Goal: Task Accomplishment & Management: Use online tool/utility

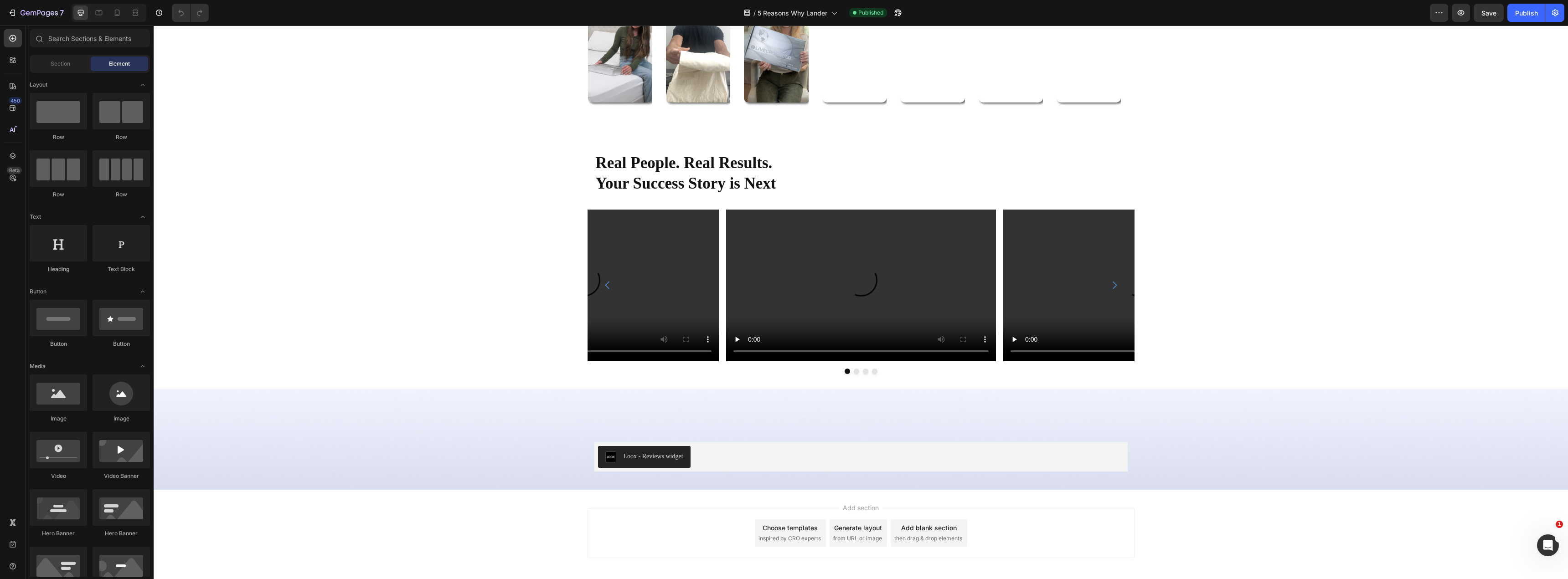
scroll to position [3171, 0]
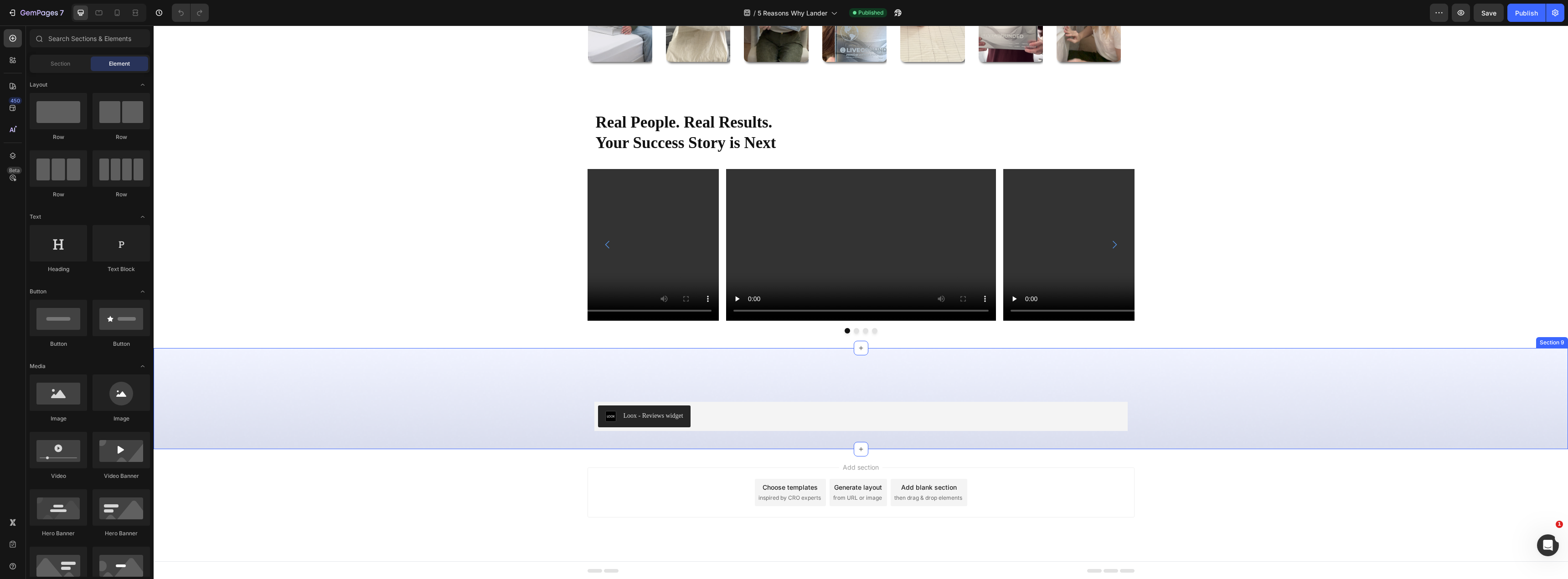
click at [718, 353] on div "Loox - Reviews widget Loox Row Section 9" at bounding box center [861, 398] width 1415 height 101
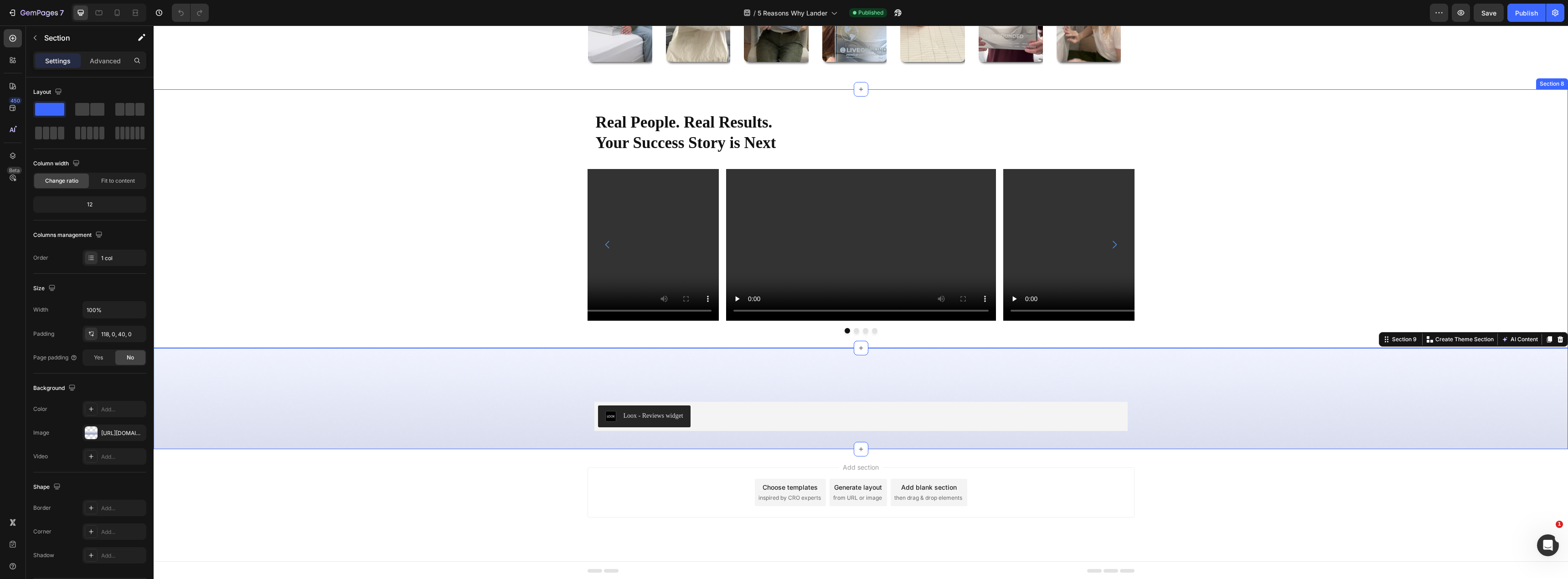
click at [207, 249] on div "Video Video Video Video [GEOGRAPHIC_DATA]" at bounding box center [861, 251] width 1415 height 164
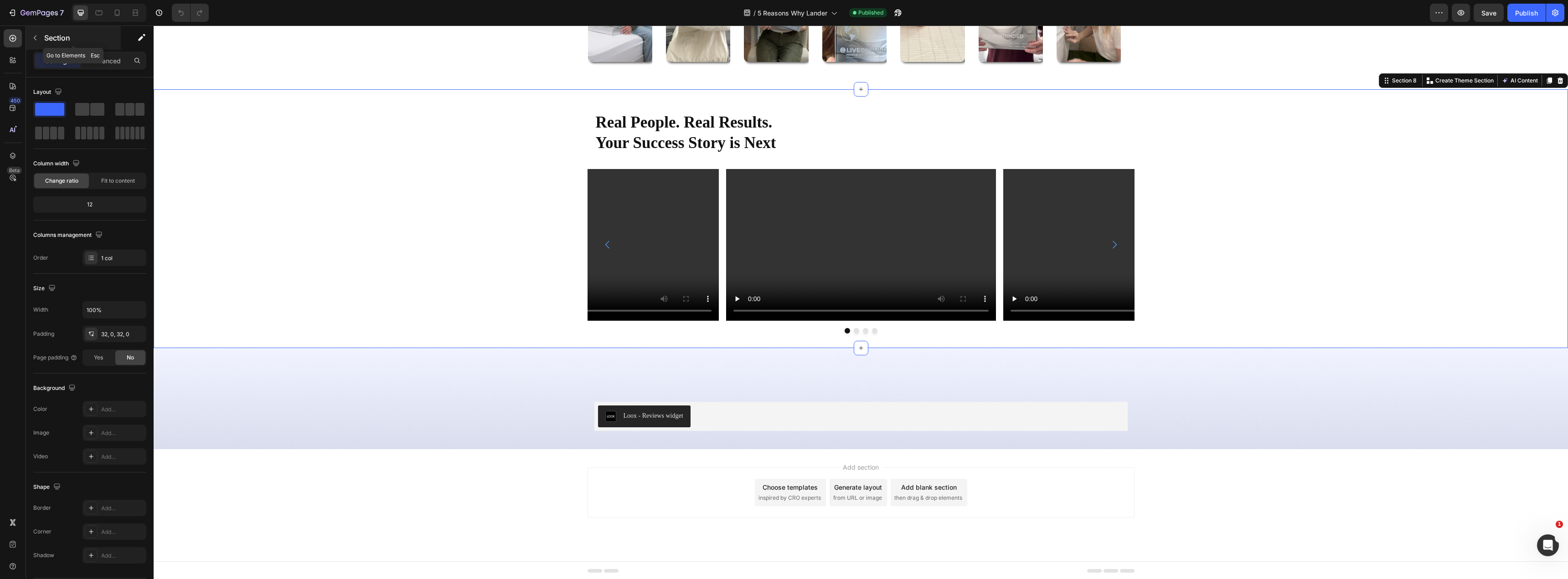
click at [34, 38] on icon "button" at bounding box center [35, 38] width 2 height 5
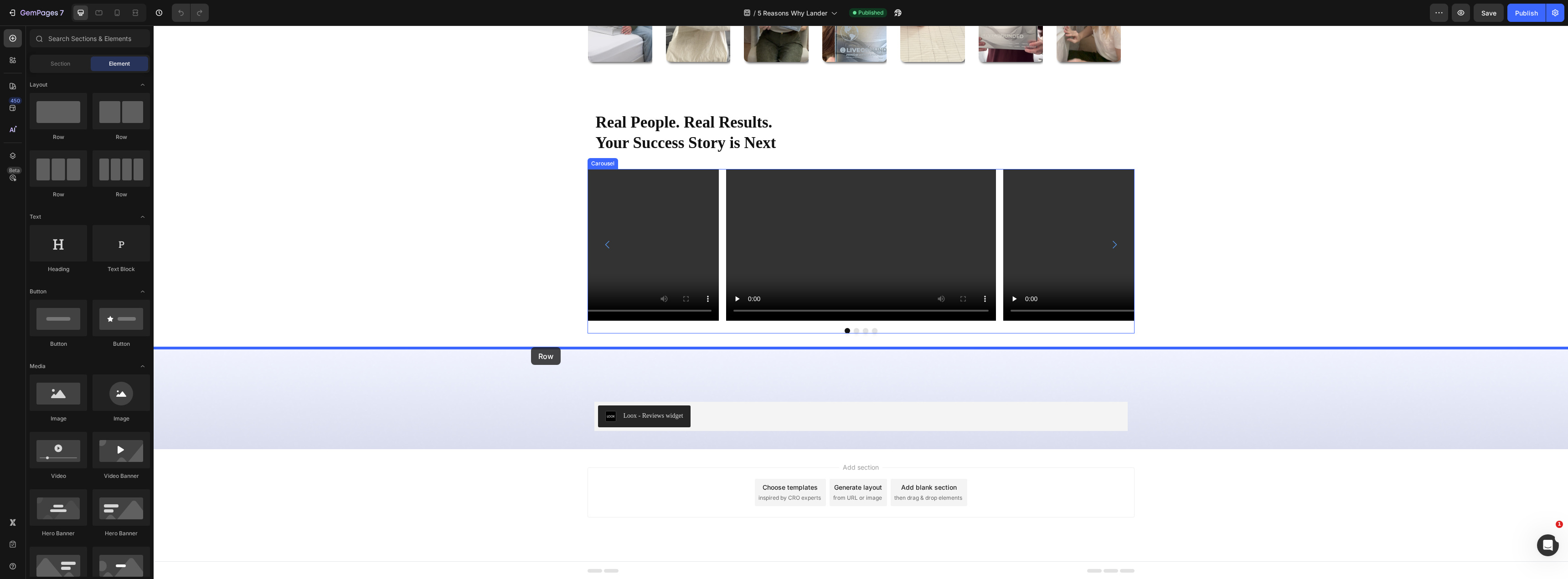
drag, startPoint x: 212, startPoint y: 139, endPoint x: 531, endPoint y: 347, distance: 380.8
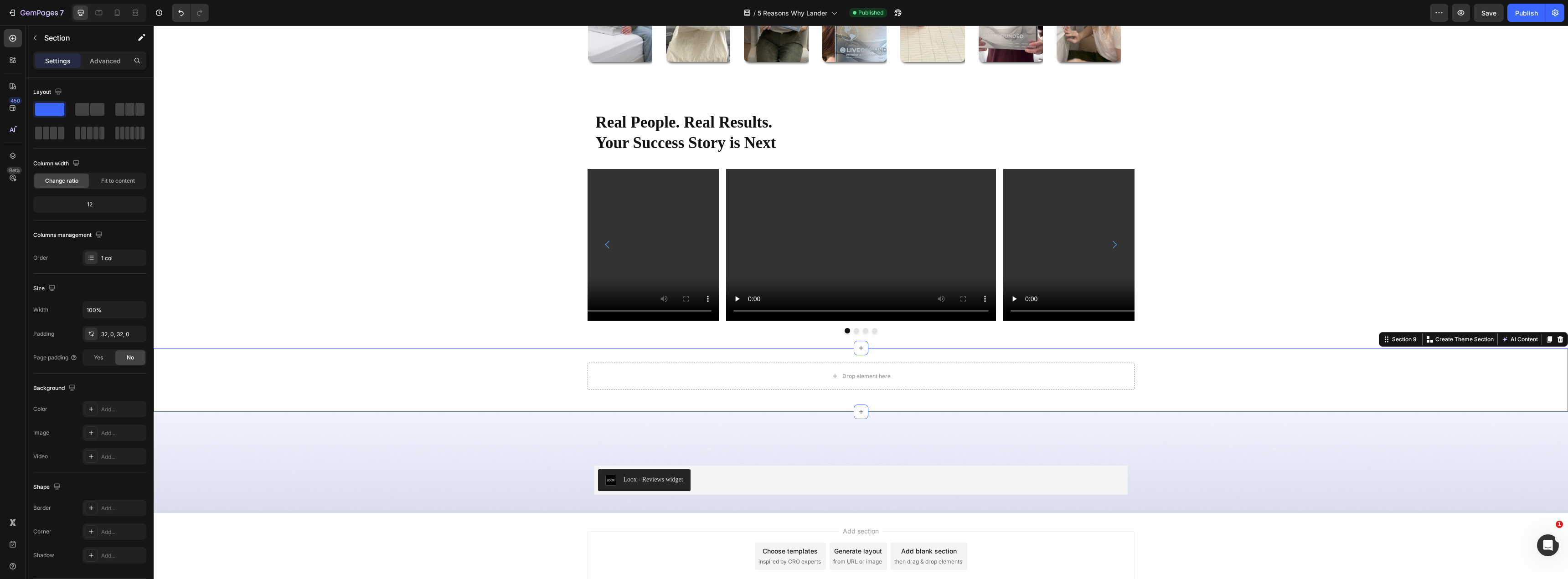
click at [354, 361] on div "Drop element here Row Section 9 Create Theme Section AI Content Write with GemA…" at bounding box center [861, 380] width 1415 height 64
click at [36, 37] on icon "button" at bounding box center [35, 38] width 7 height 7
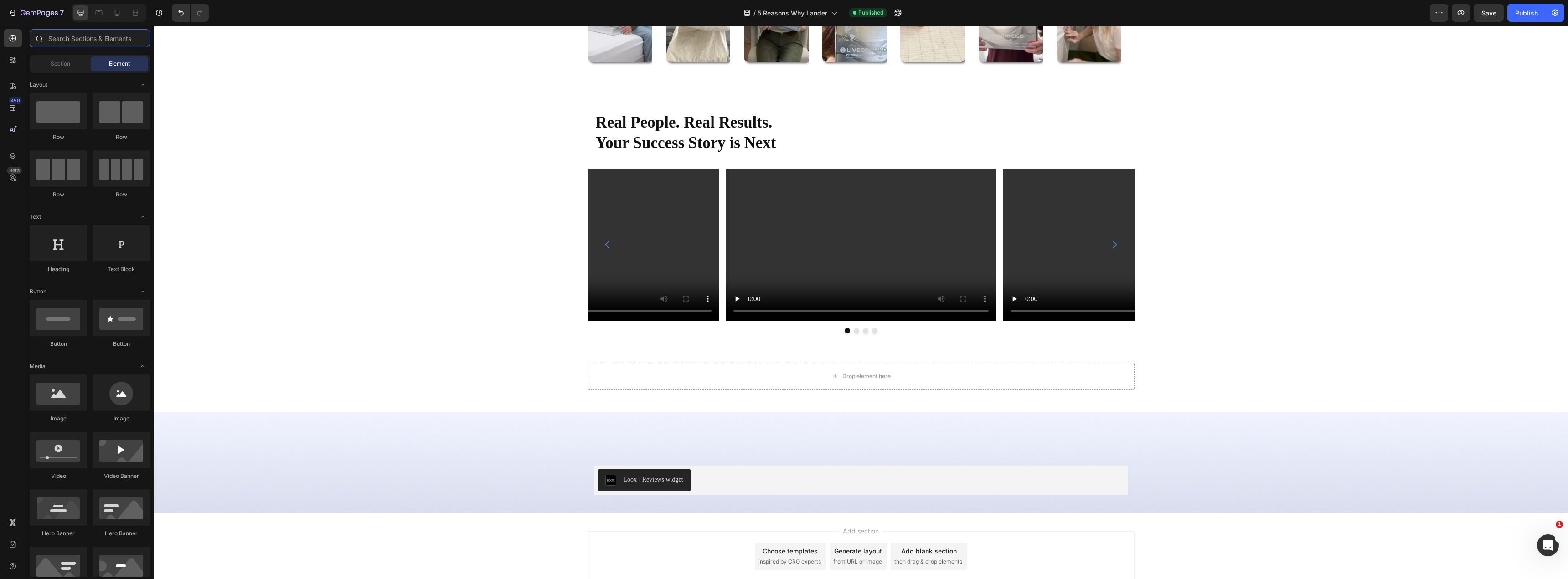
click at [72, 40] on input "text" at bounding box center [90, 38] width 121 height 18
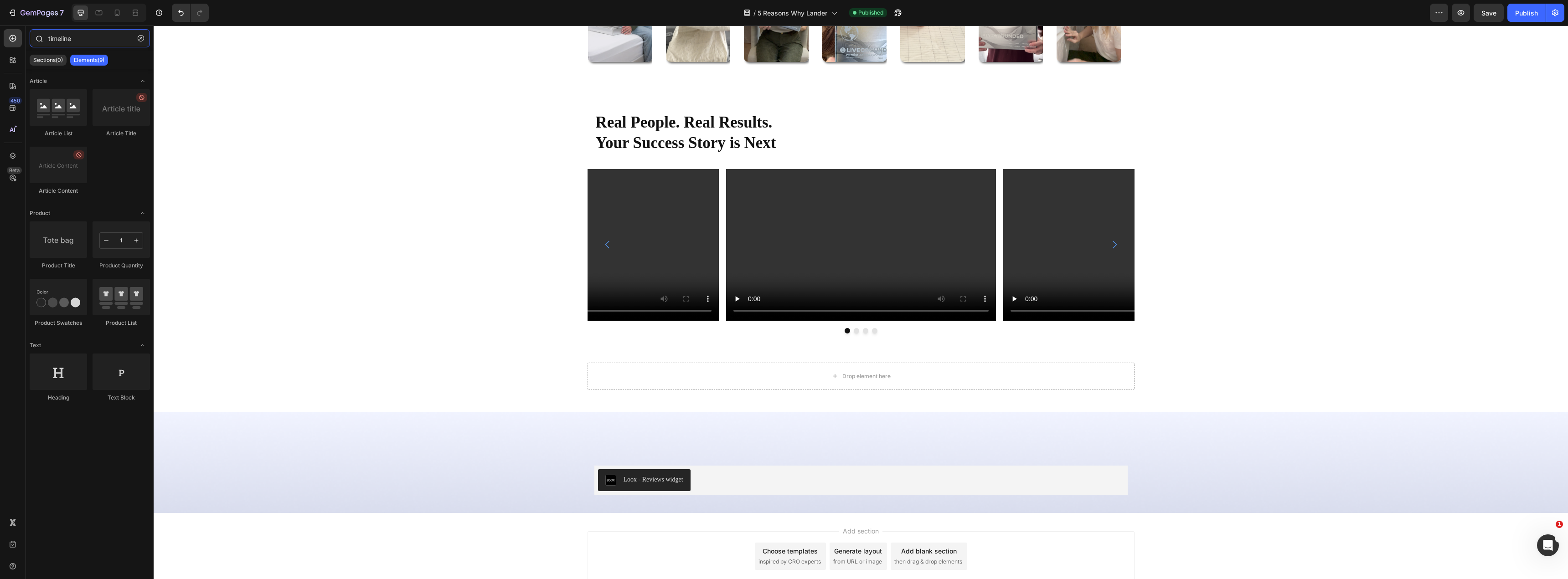
type input "timeline"
click at [53, 63] on p "Sections(0)" at bounding box center [48, 60] width 30 height 7
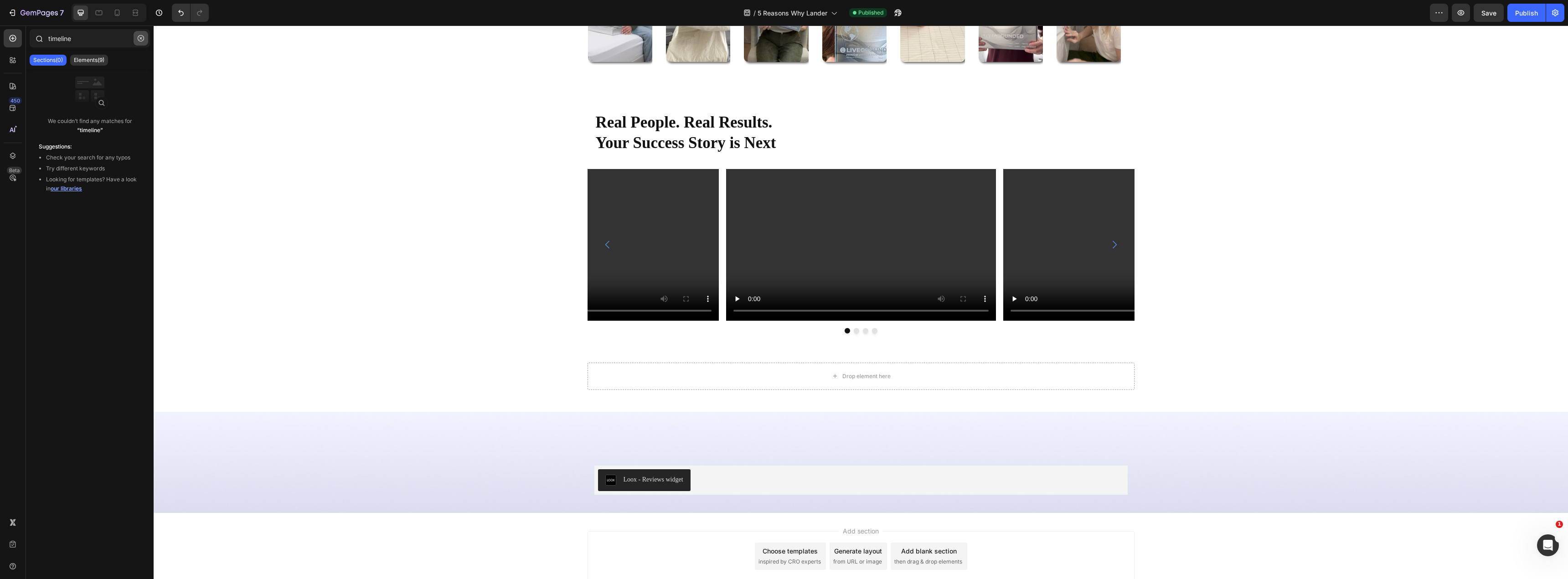
click at [139, 39] on icon "button" at bounding box center [141, 38] width 6 height 6
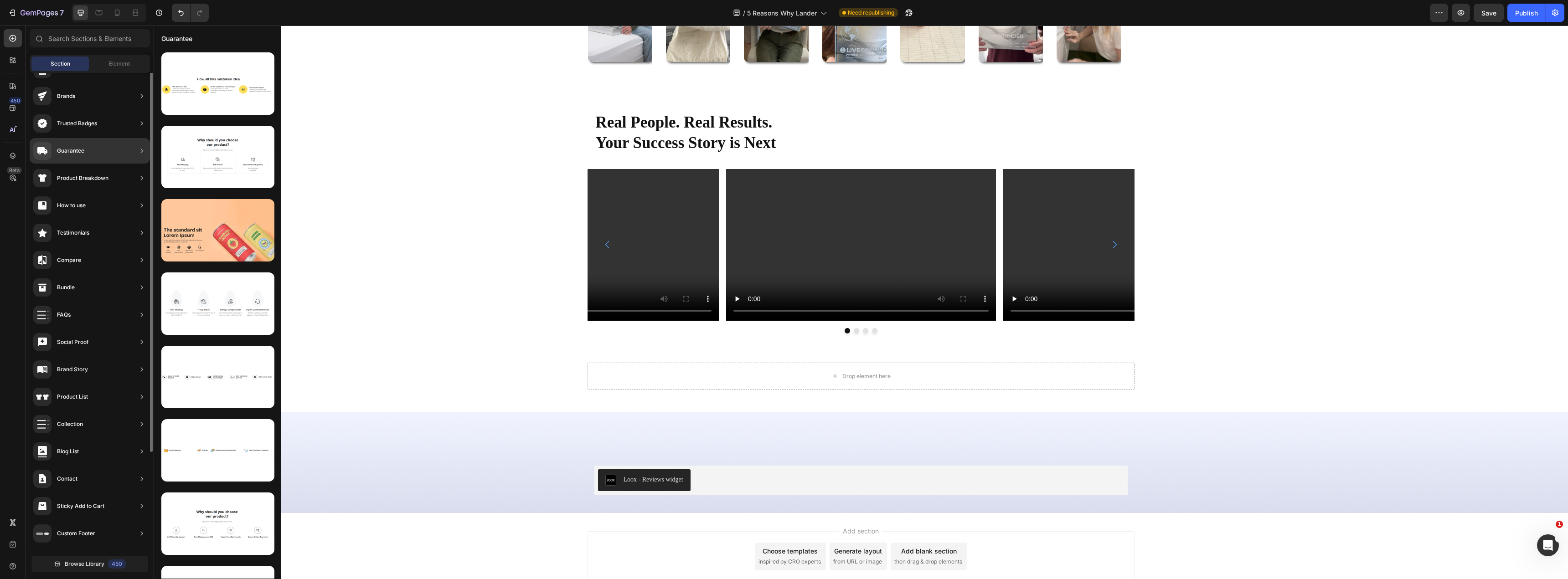
scroll to position [0, 0]
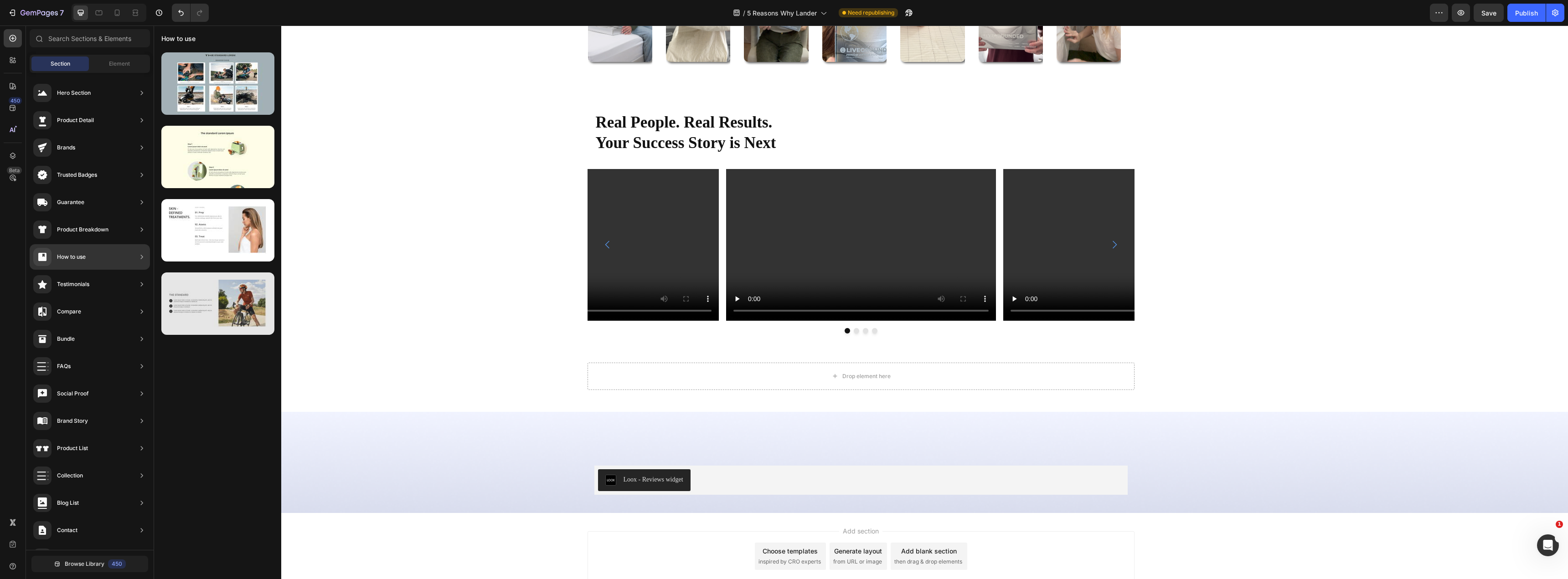
click at [211, 296] on div at bounding box center [218, 303] width 113 height 63
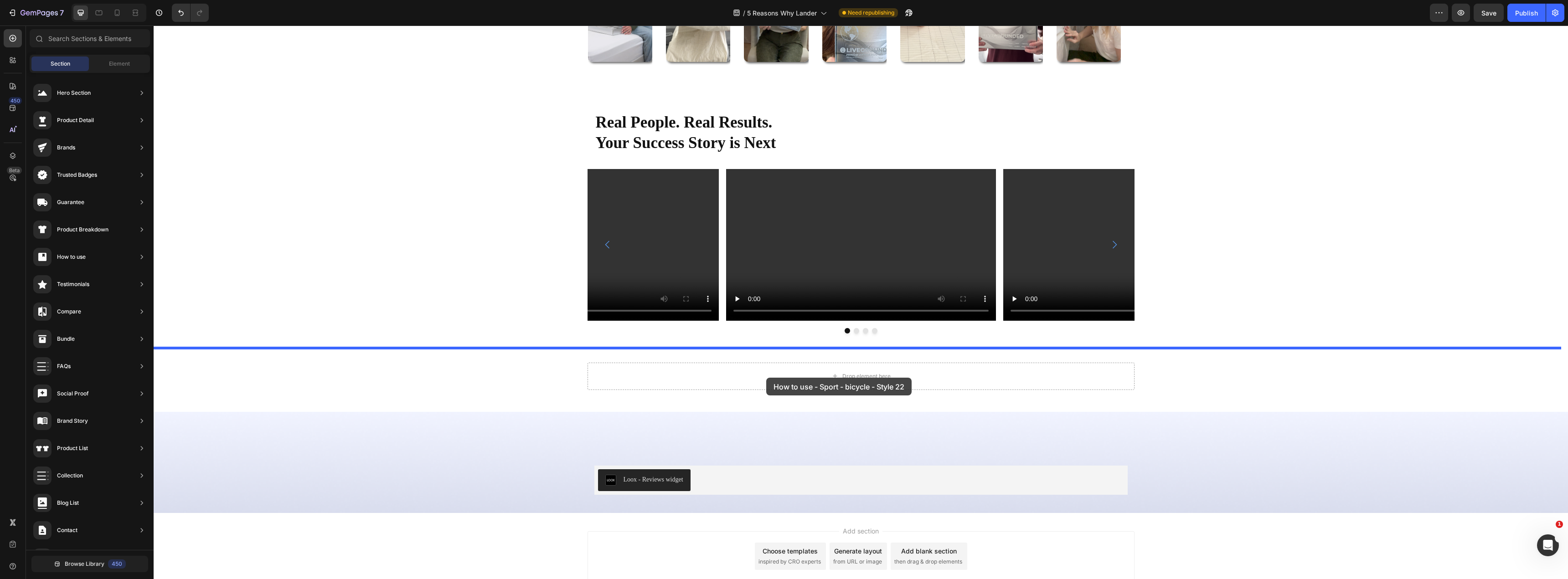
drag, startPoint x: 376, startPoint y: 349, endPoint x: 766, endPoint y: 378, distance: 391.1
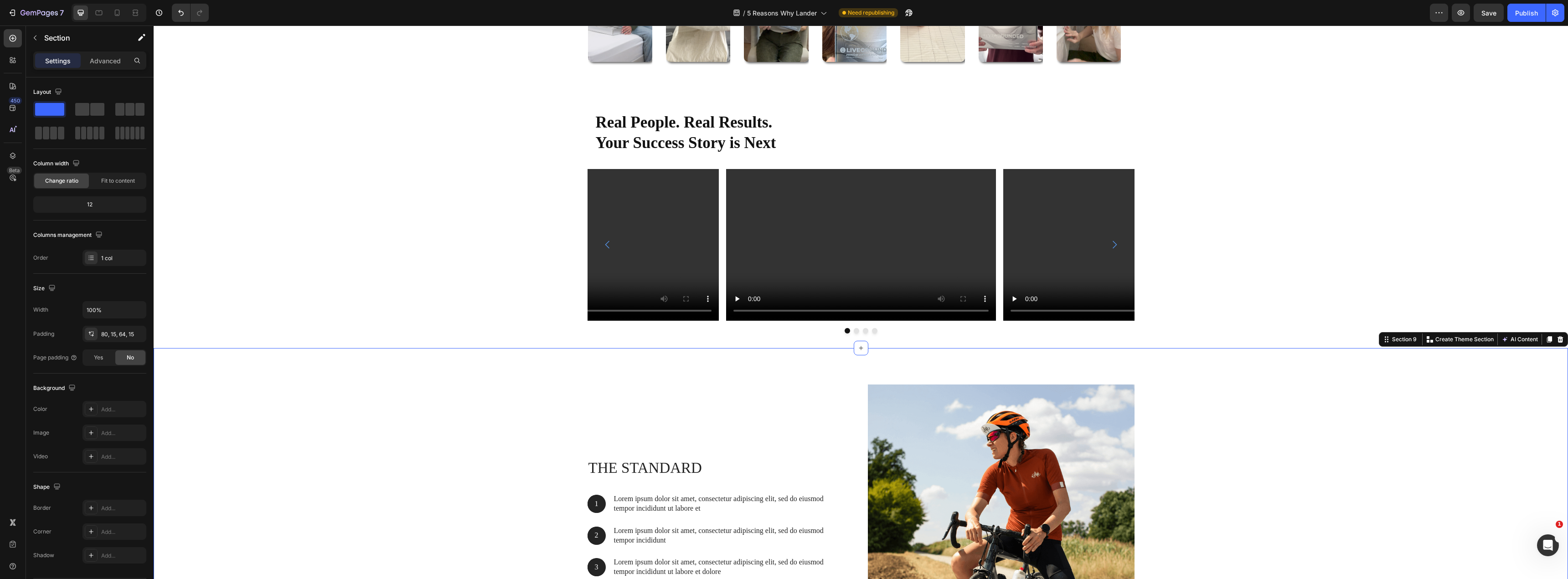
scroll to position [3399, 0]
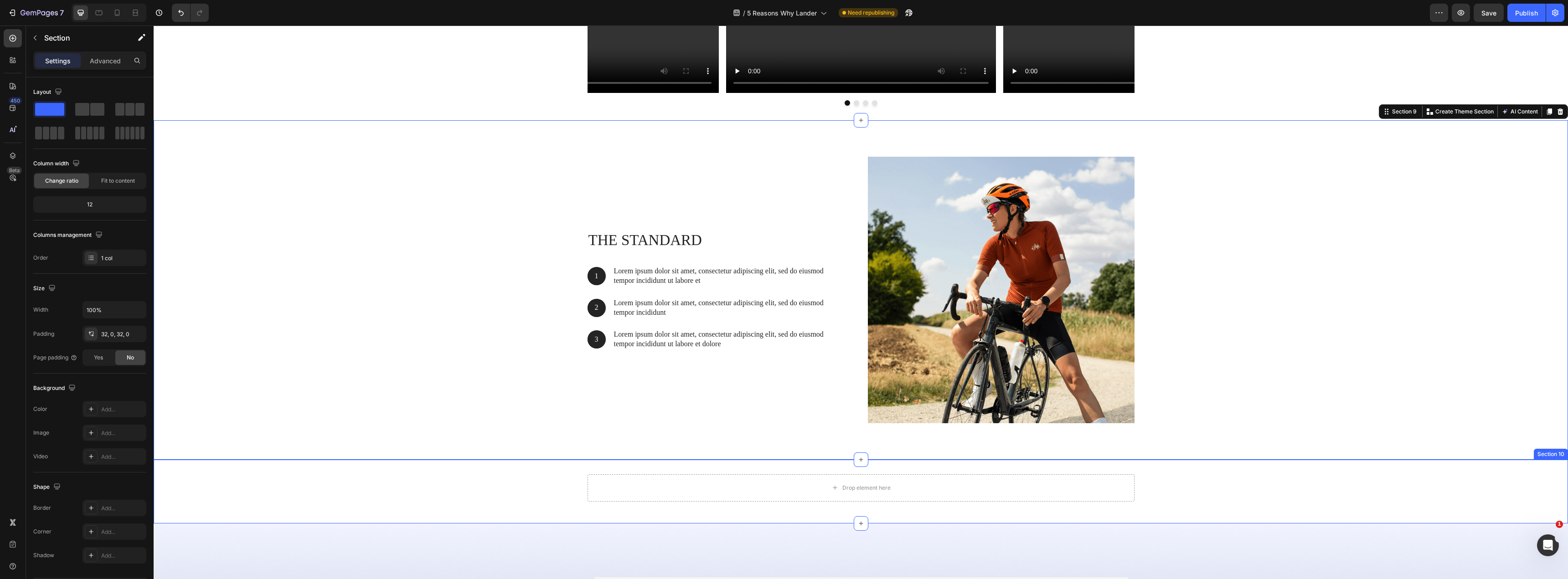
click at [488, 488] on div "Drop element here Row" at bounding box center [861, 491] width 1415 height 35
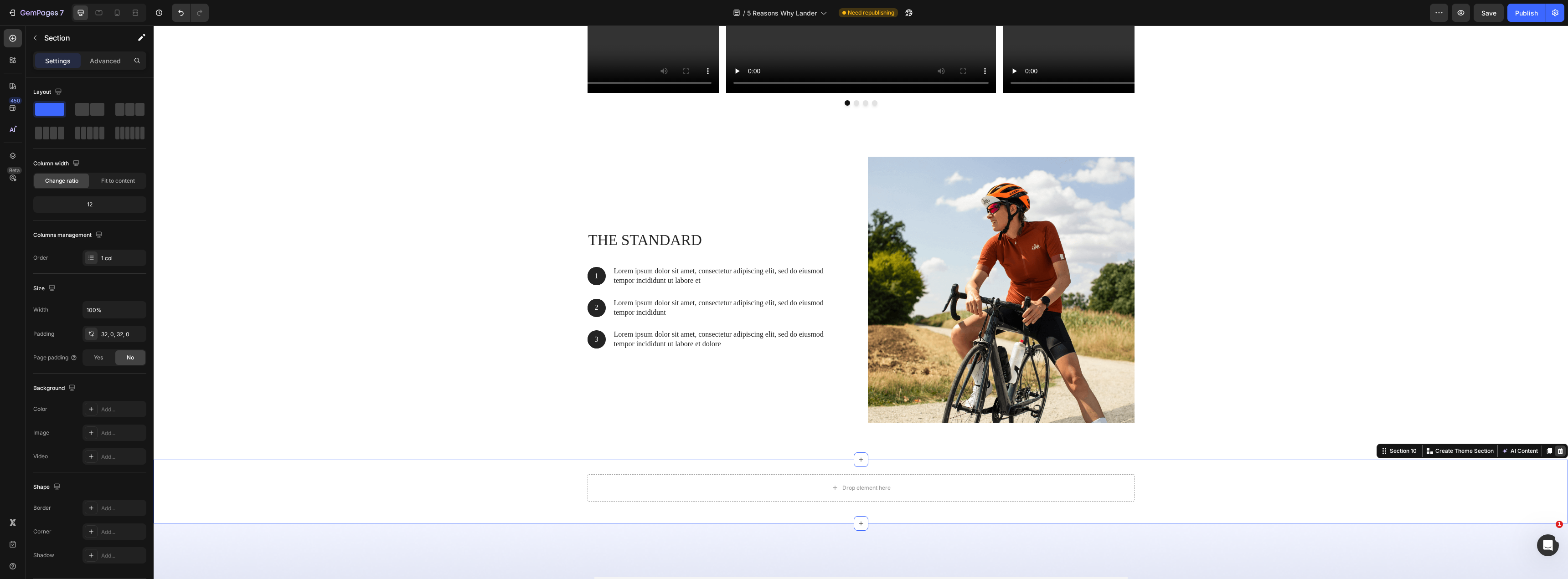
click at [1556, 451] on icon at bounding box center [1560, 451] width 7 height 7
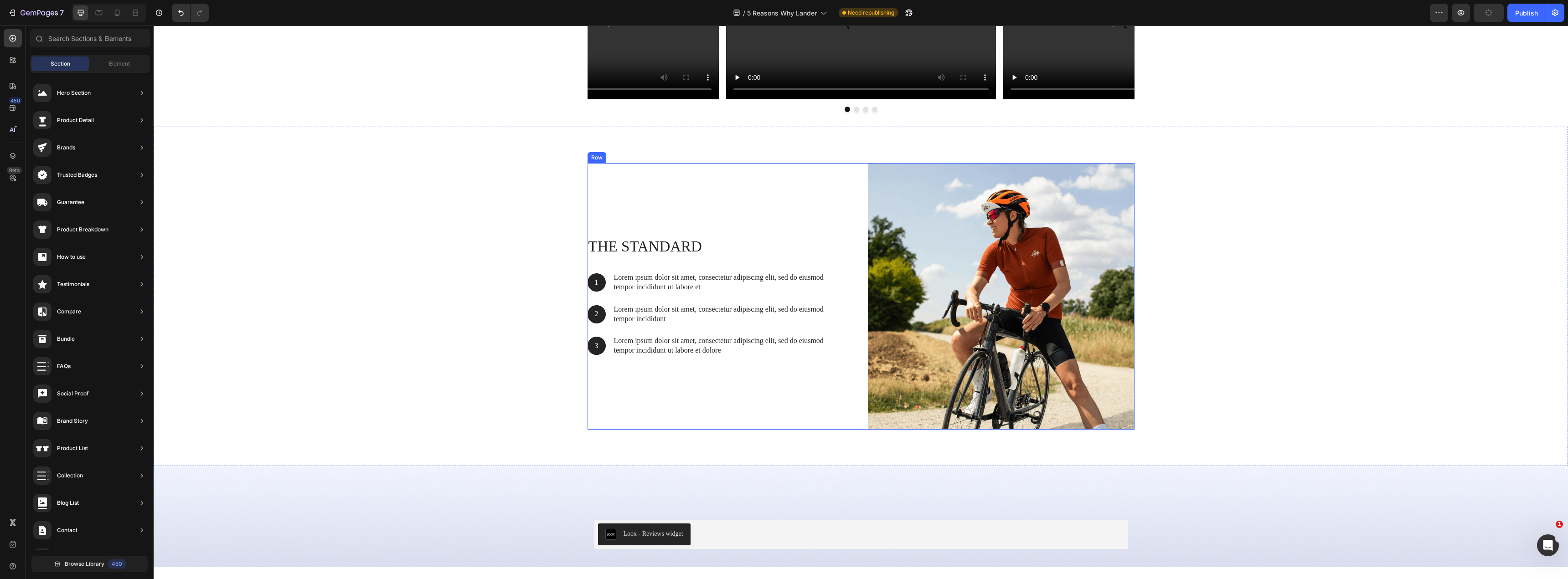
scroll to position [3307, 0]
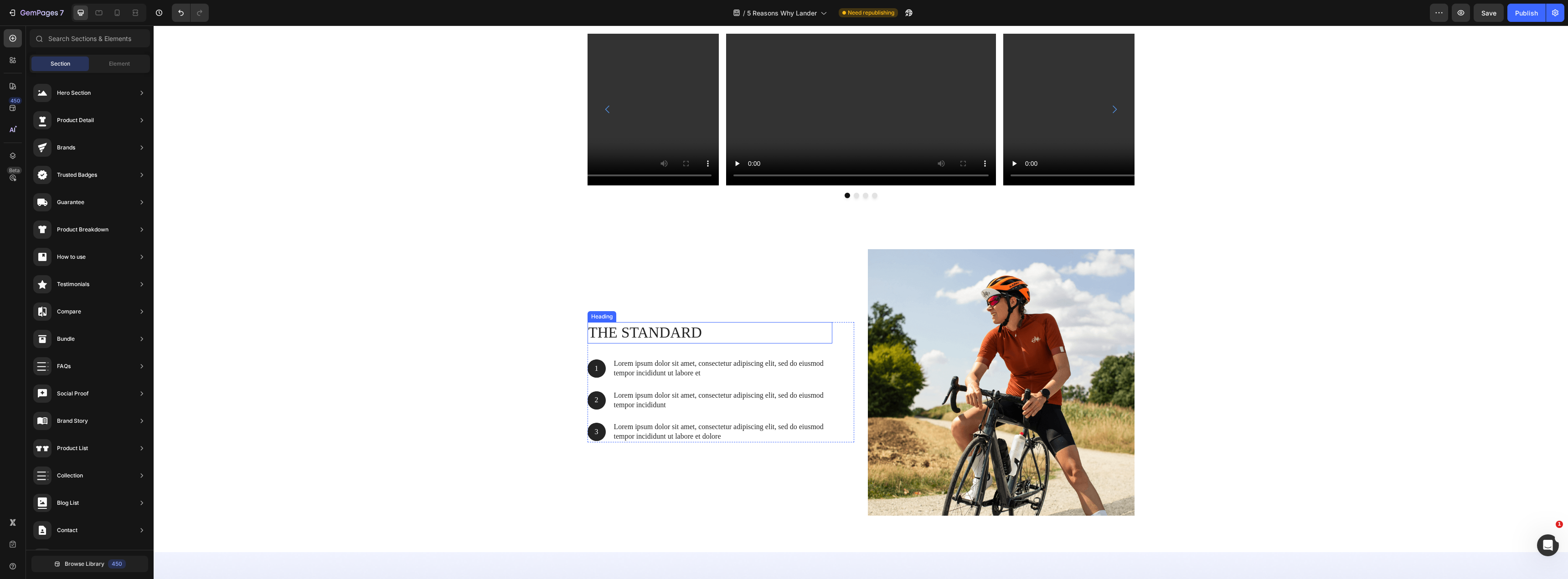
click at [678, 332] on h2 "The standard" at bounding box center [710, 332] width 245 height 21
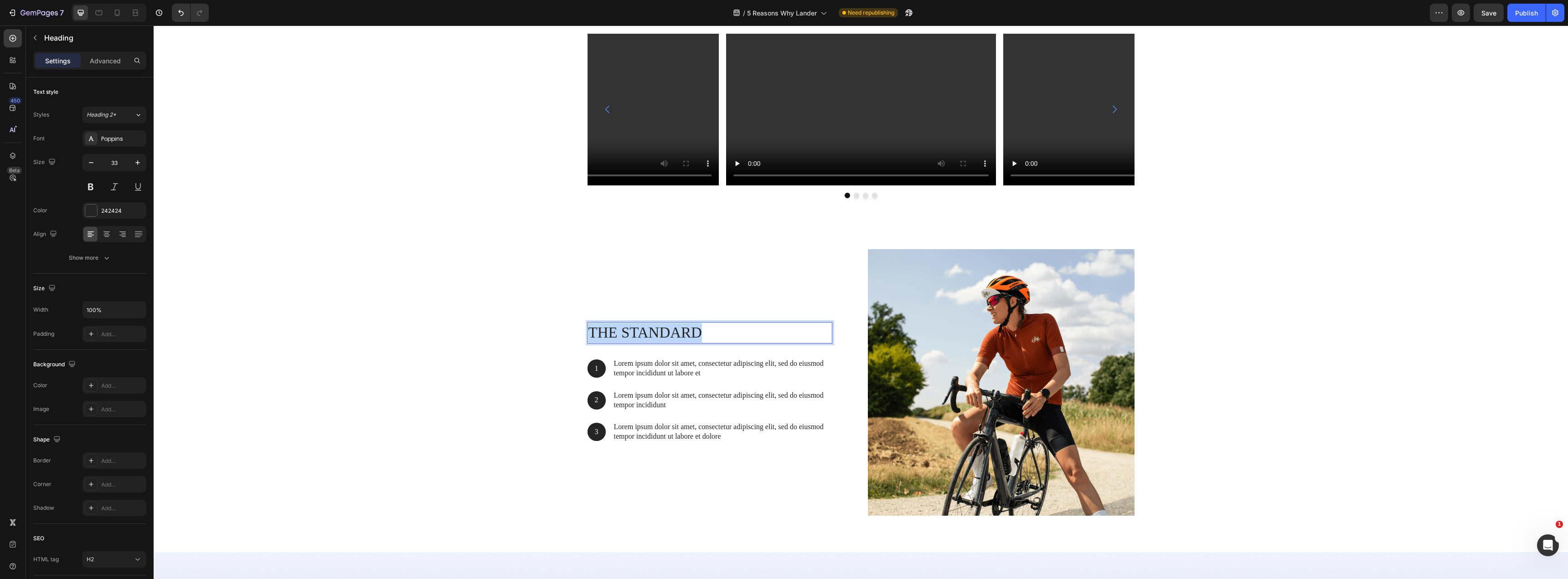
click at [678, 332] on p "The standard" at bounding box center [710, 333] width 243 height 19
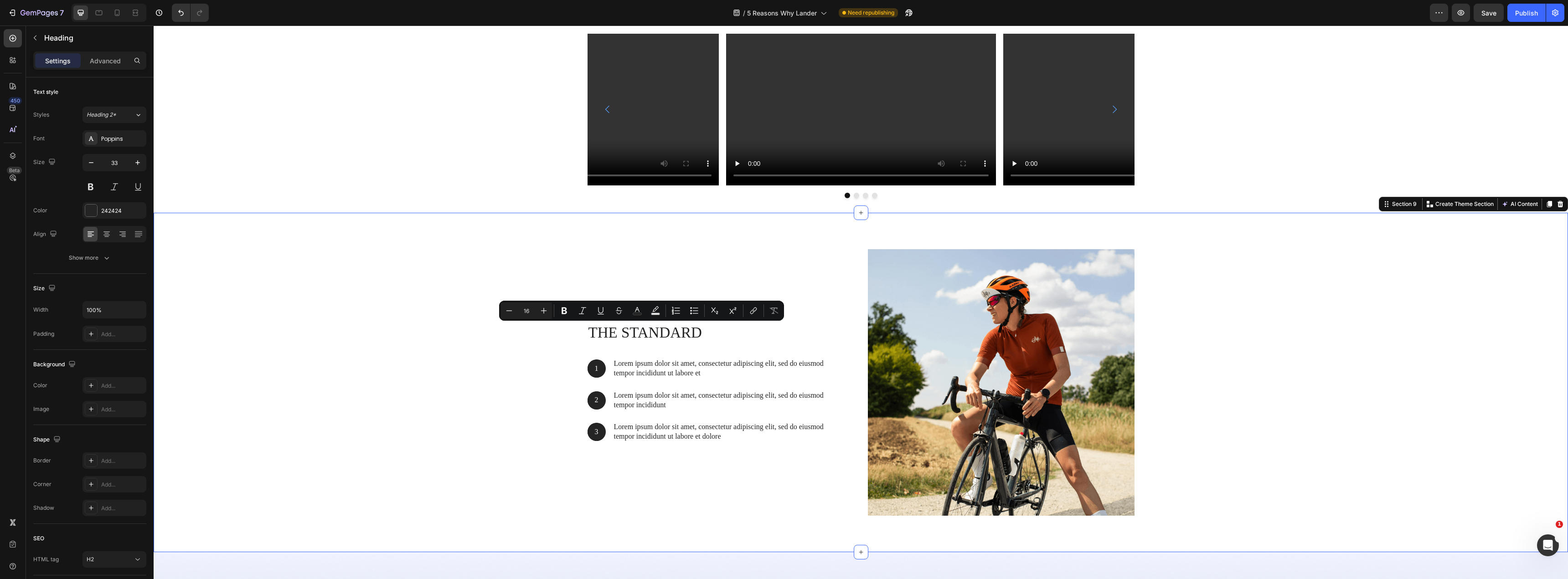
click at [545, 362] on div "The standard Heading 1 Text Block Hero Banner Lorem ipsum dolor sit amet, conse…" at bounding box center [861, 386] width 1401 height 274
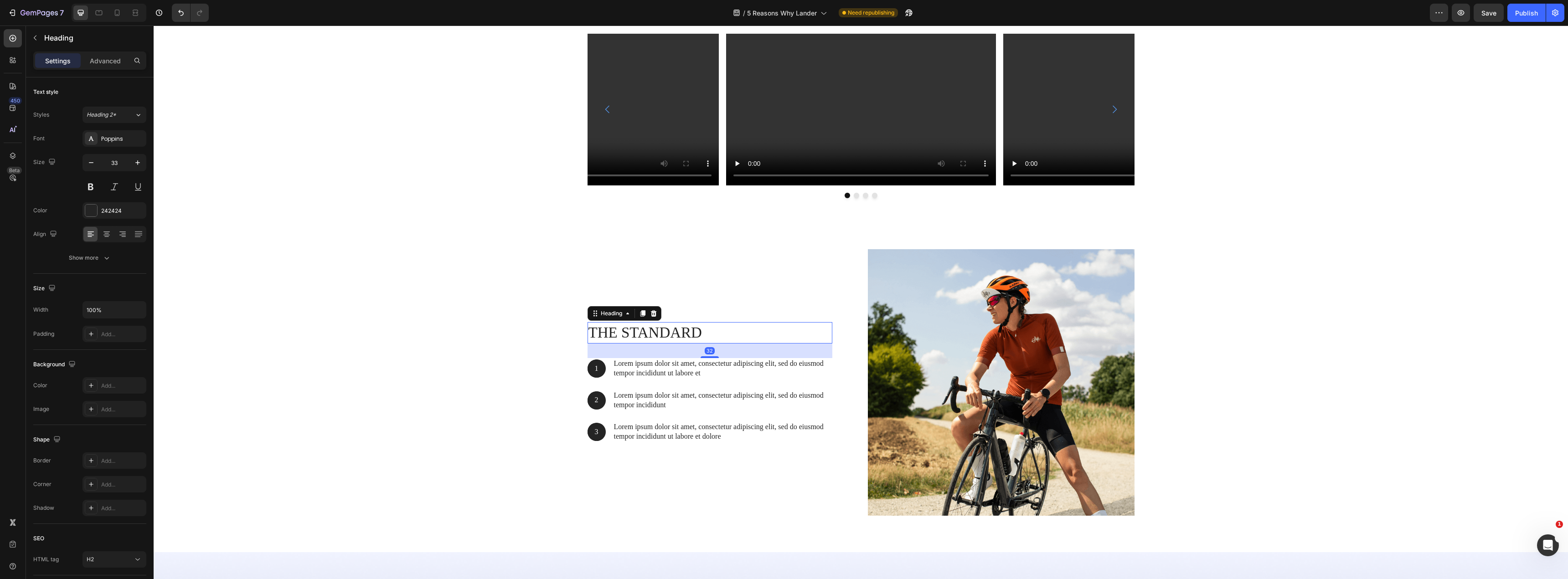
click at [607, 331] on p "The standard" at bounding box center [710, 333] width 243 height 19
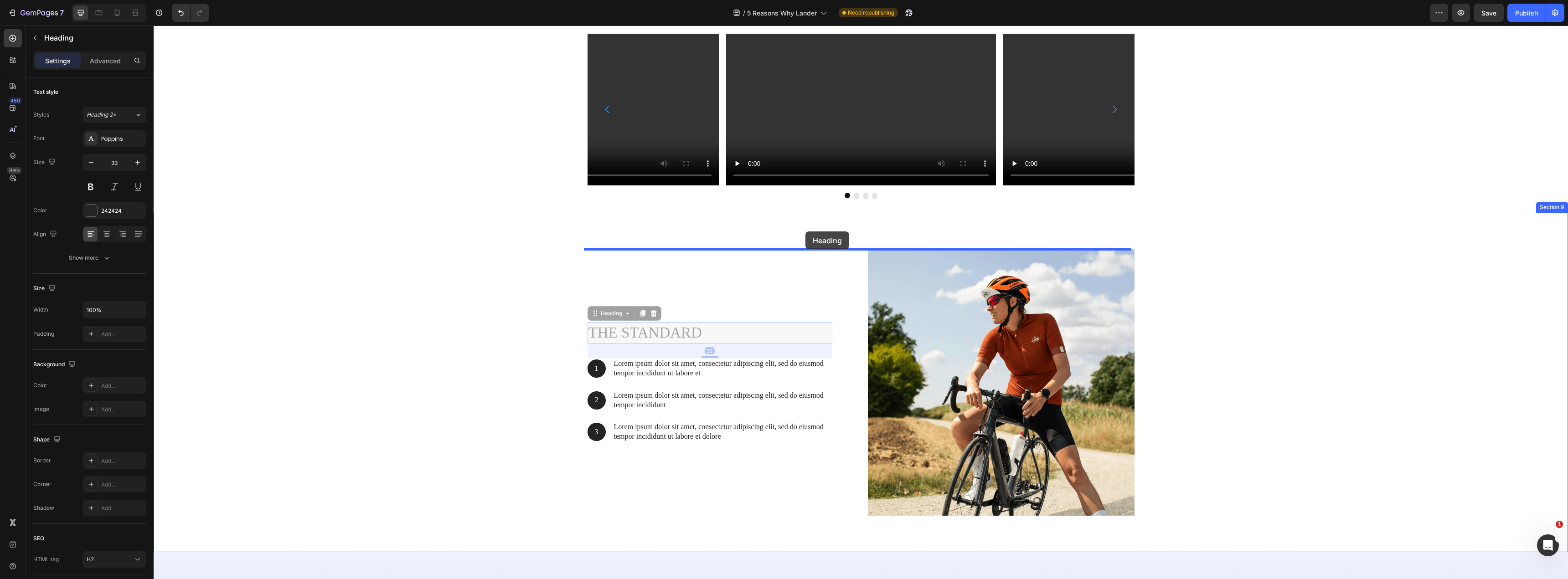
drag, startPoint x: 590, startPoint y: 313, endPoint x: 807, endPoint y: 232, distance: 231.6
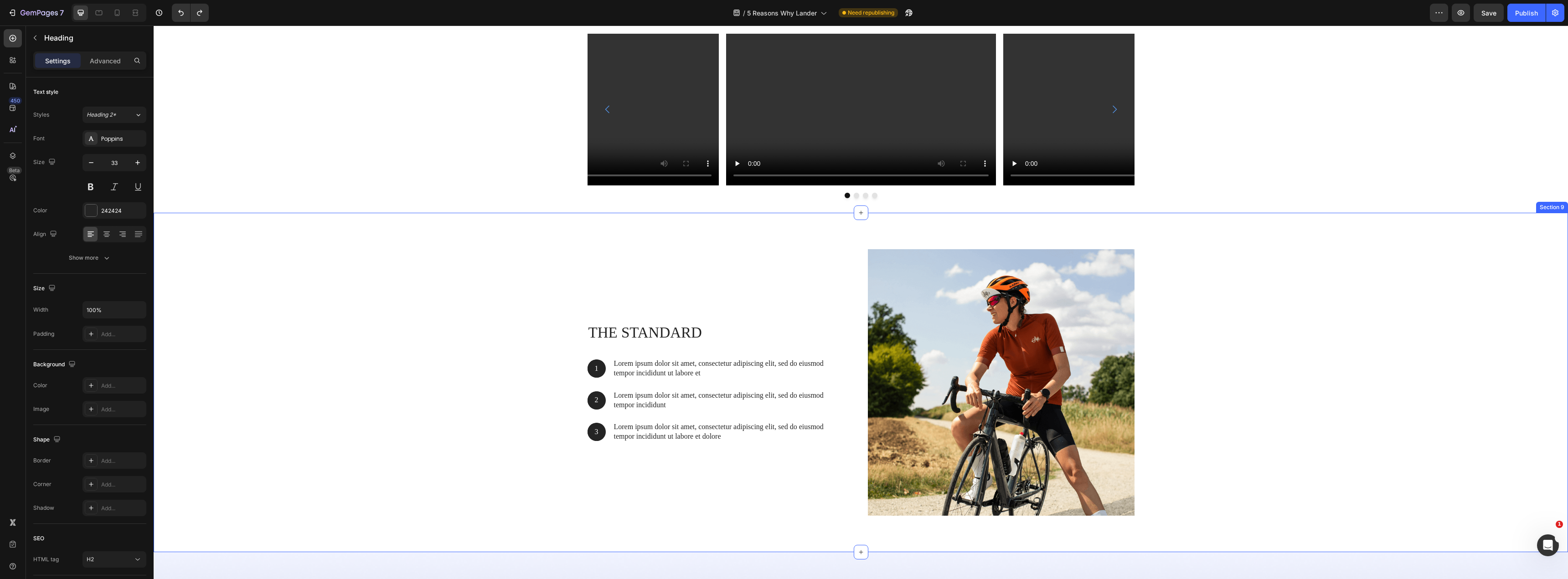
click at [502, 286] on div "The standard Heading 1 Text Block Hero Banner Lorem ipsum dolor sit amet, conse…" at bounding box center [861, 386] width 1401 height 274
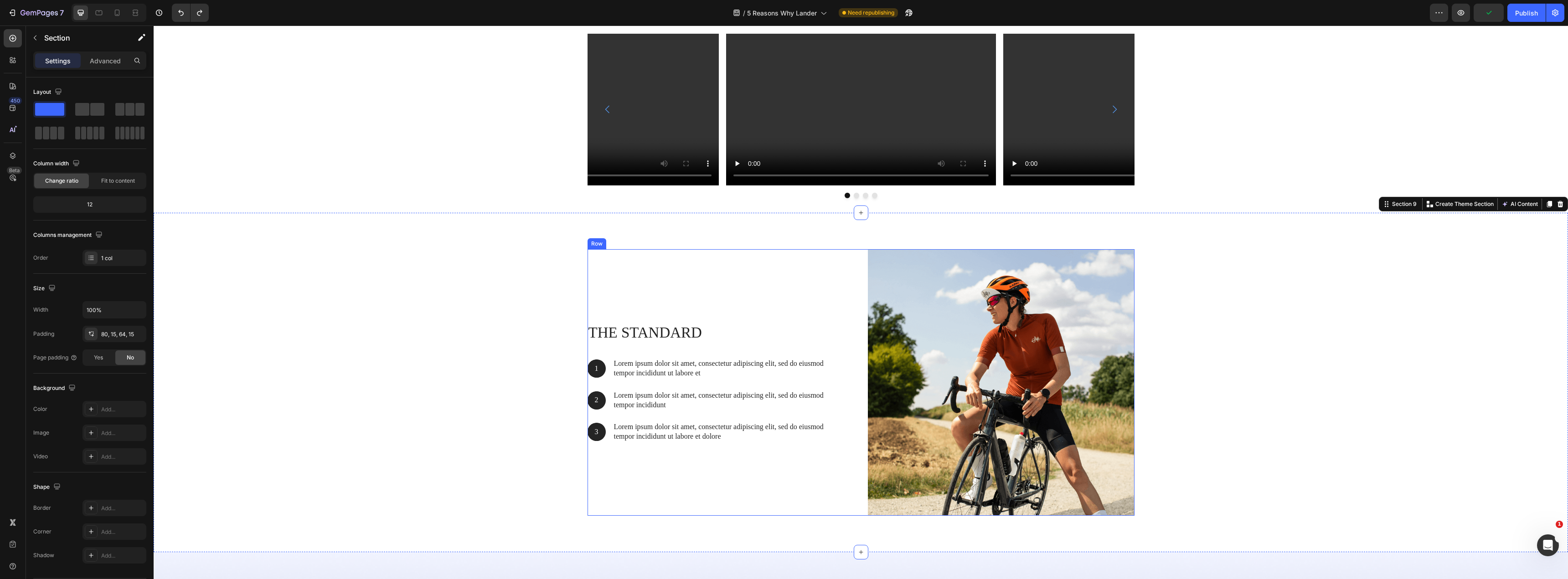
click at [858, 260] on div "The standard Heading 1 Text Block Hero Banner Lorem ipsum dolor sit amet, conse…" at bounding box center [861, 383] width 547 height 266
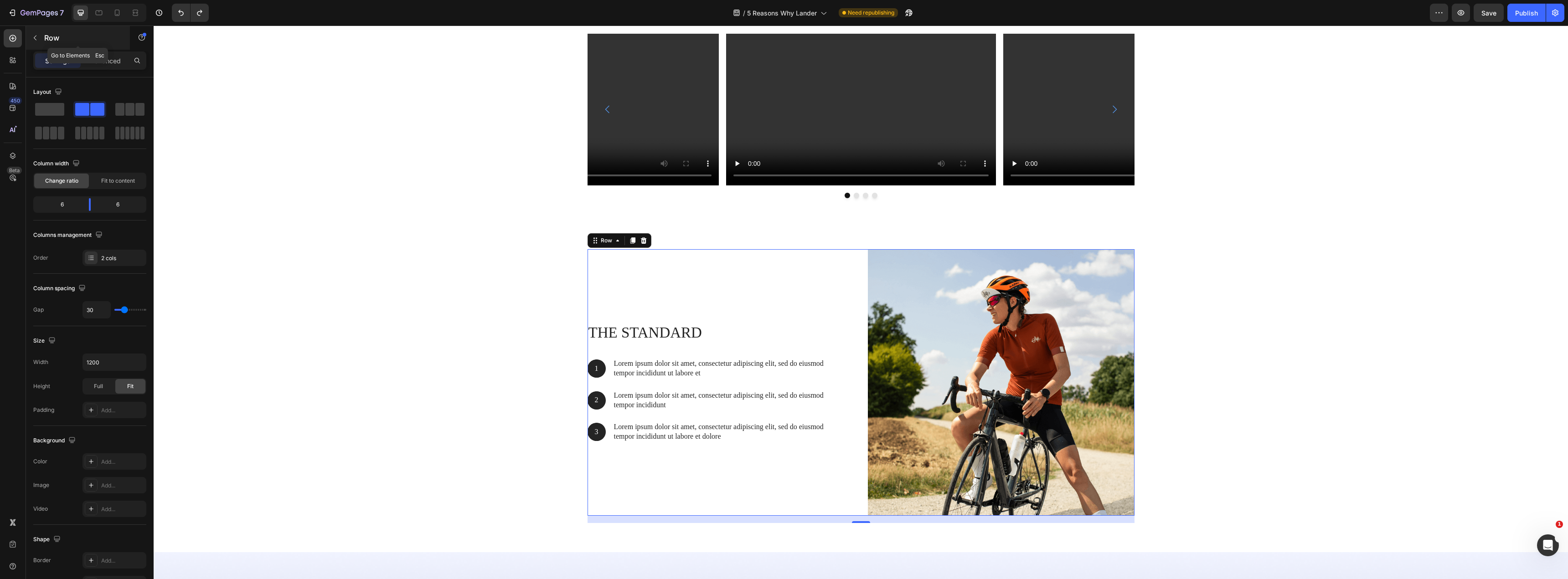
click at [37, 35] on icon "button" at bounding box center [35, 38] width 7 height 7
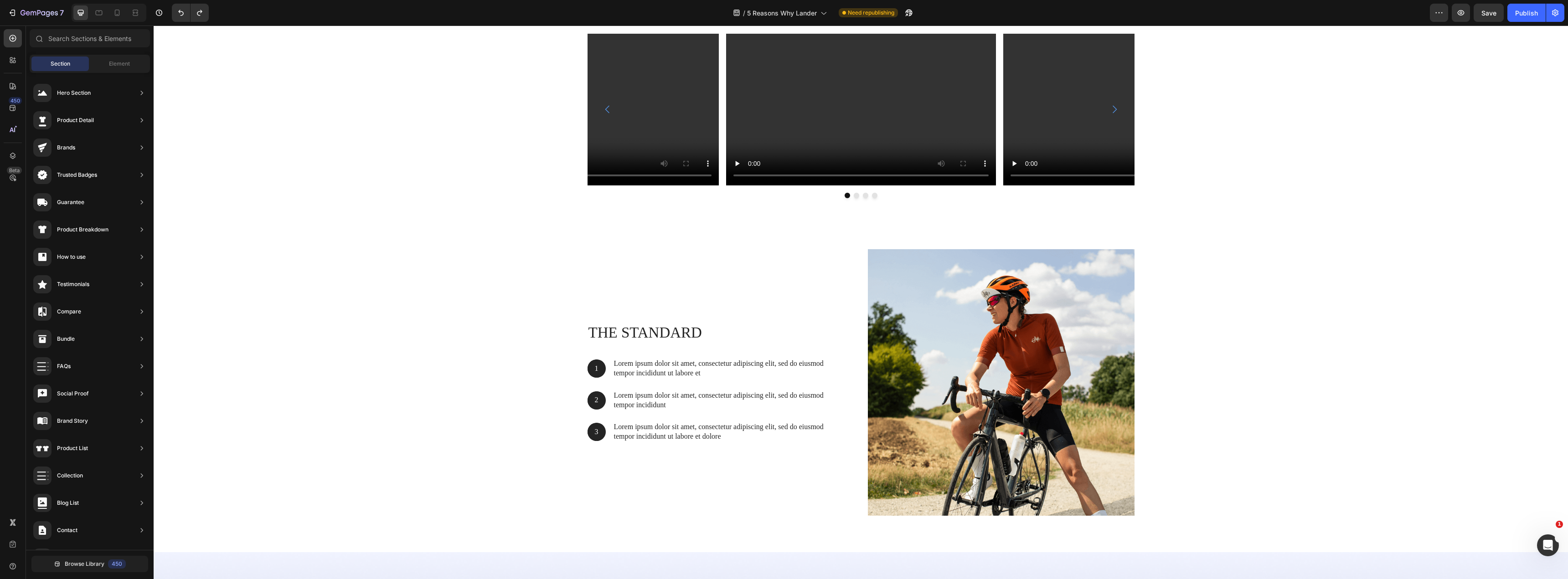
click at [51, 57] on div "Section" at bounding box center [60, 64] width 57 height 15
click at [104, 58] on div "Element" at bounding box center [119, 64] width 57 height 15
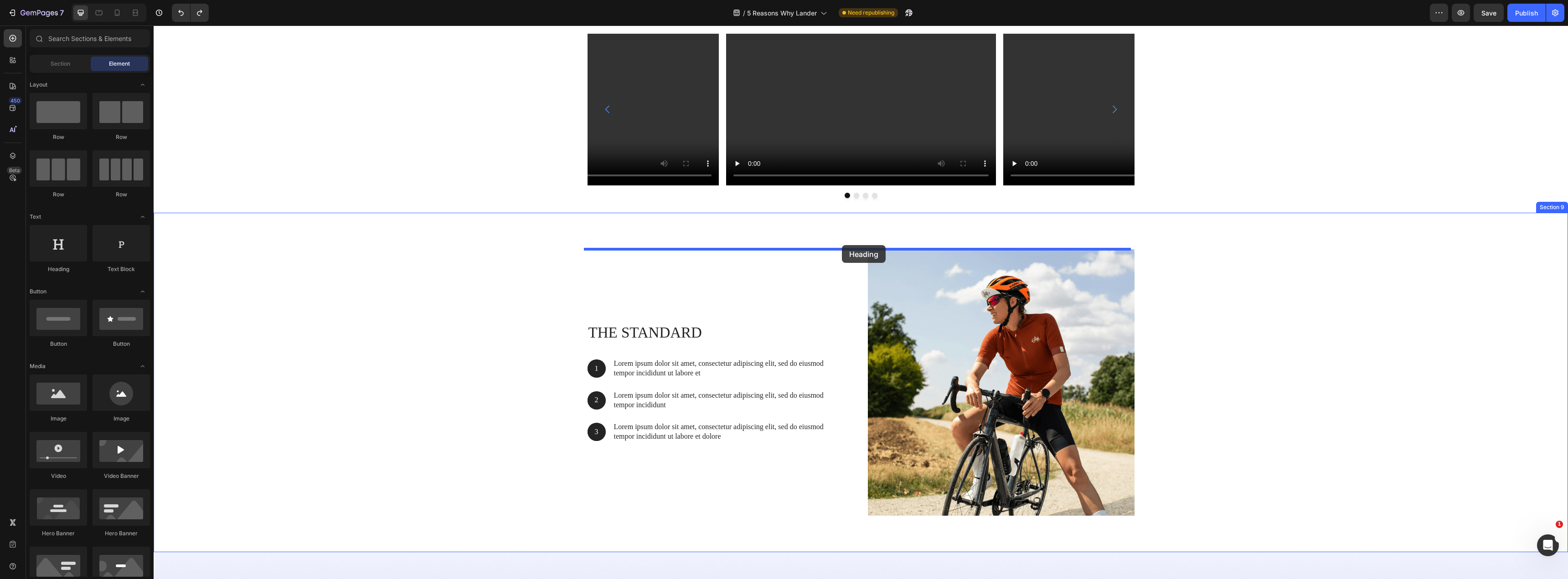
drag, startPoint x: 261, startPoint y: 289, endPoint x: 842, endPoint y: 245, distance: 582.7
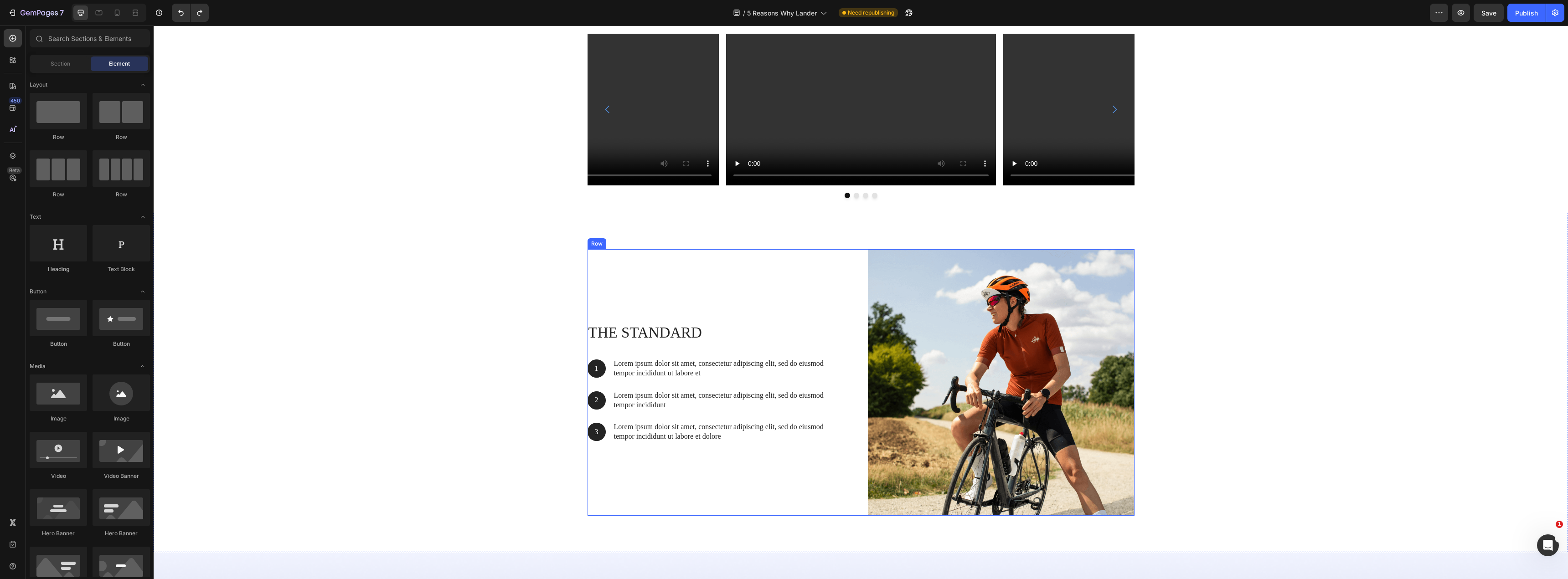
click at [827, 258] on div "The standard Heading 1 Text Block Hero Banner Lorem ipsum dolor sit amet, conse…" at bounding box center [721, 383] width 267 height 266
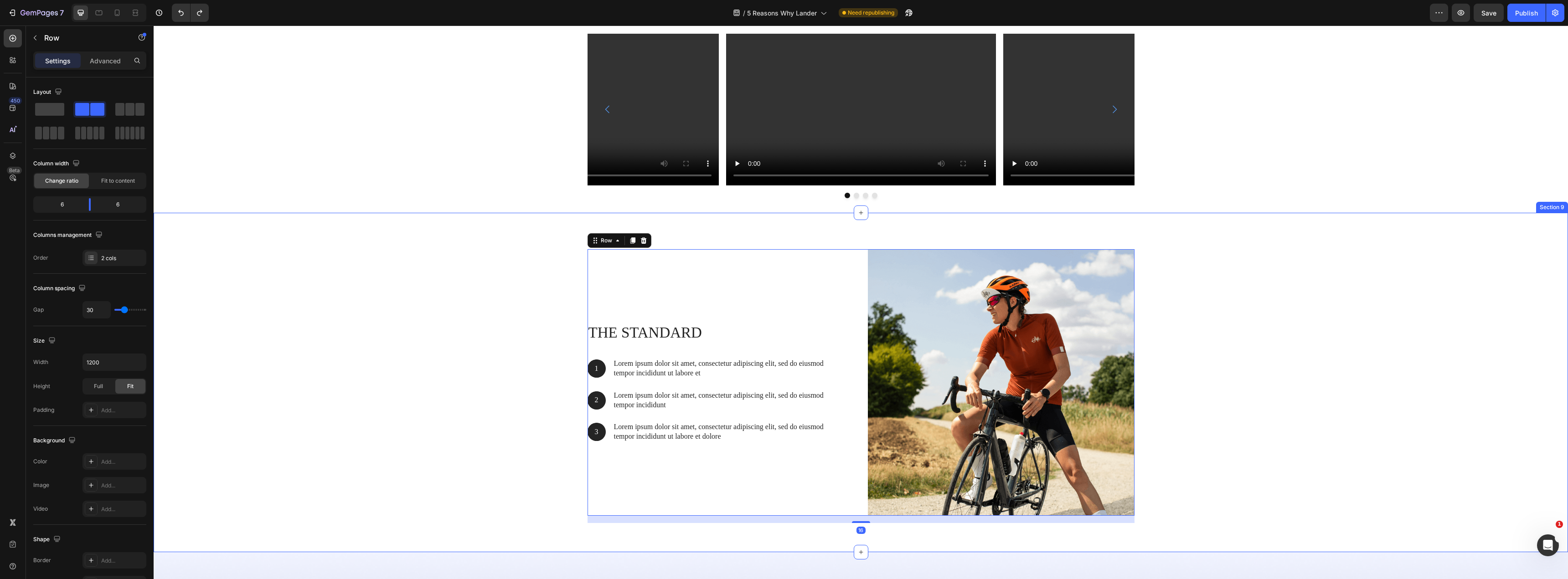
click at [838, 234] on div "The standard Heading 1 Text Block Hero Banner Lorem ipsum dolor sit amet, conse…" at bounding box center [861, 383] width 1415 height 339
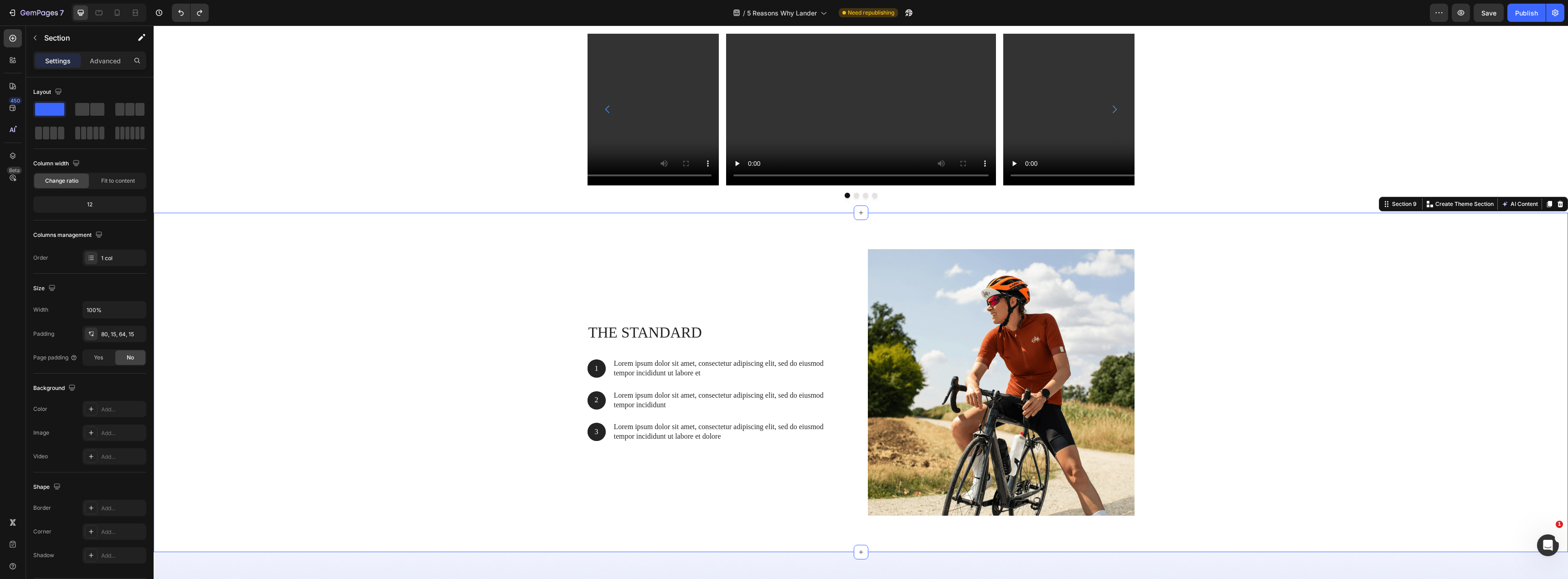
click at [825, 249] on div "The standard Heading 1 Text Block Hero Banner Lorem ipsum dolor sit amet, conse…" at bounding box center [721, 383] width 267 height 266
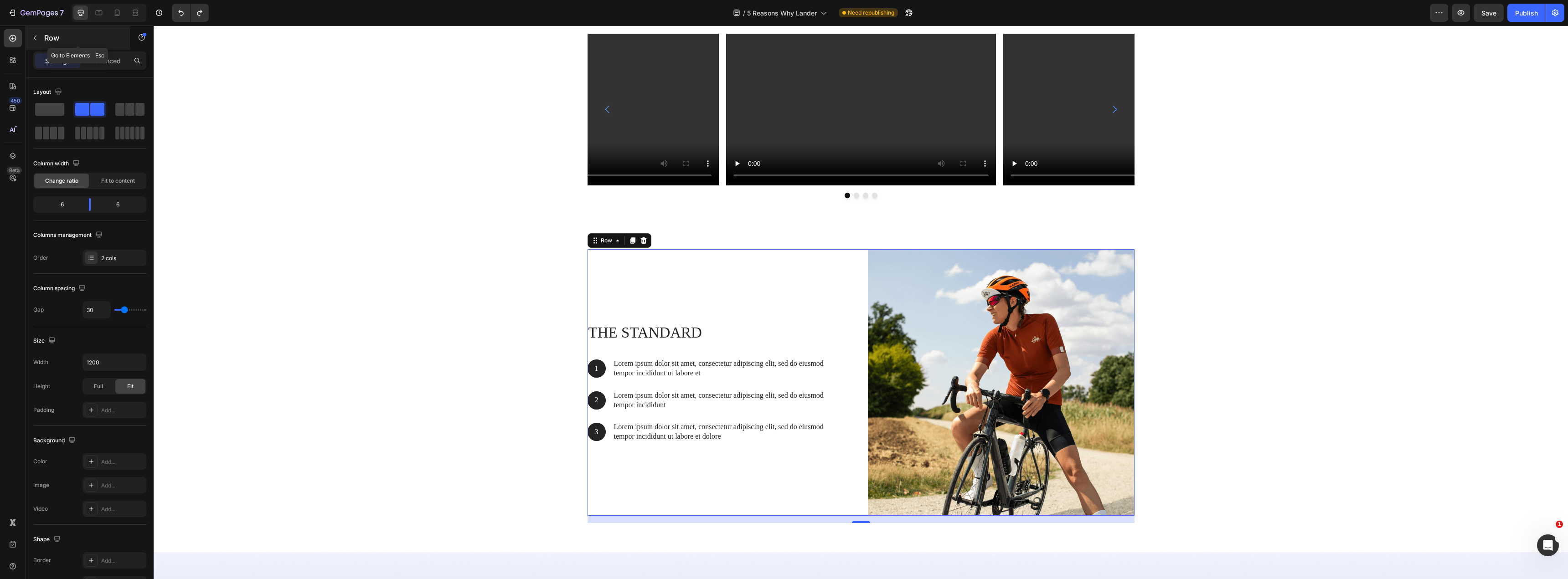
click at [39, 35] on button "button" at bounding box center [35, 38] width 15 height 15
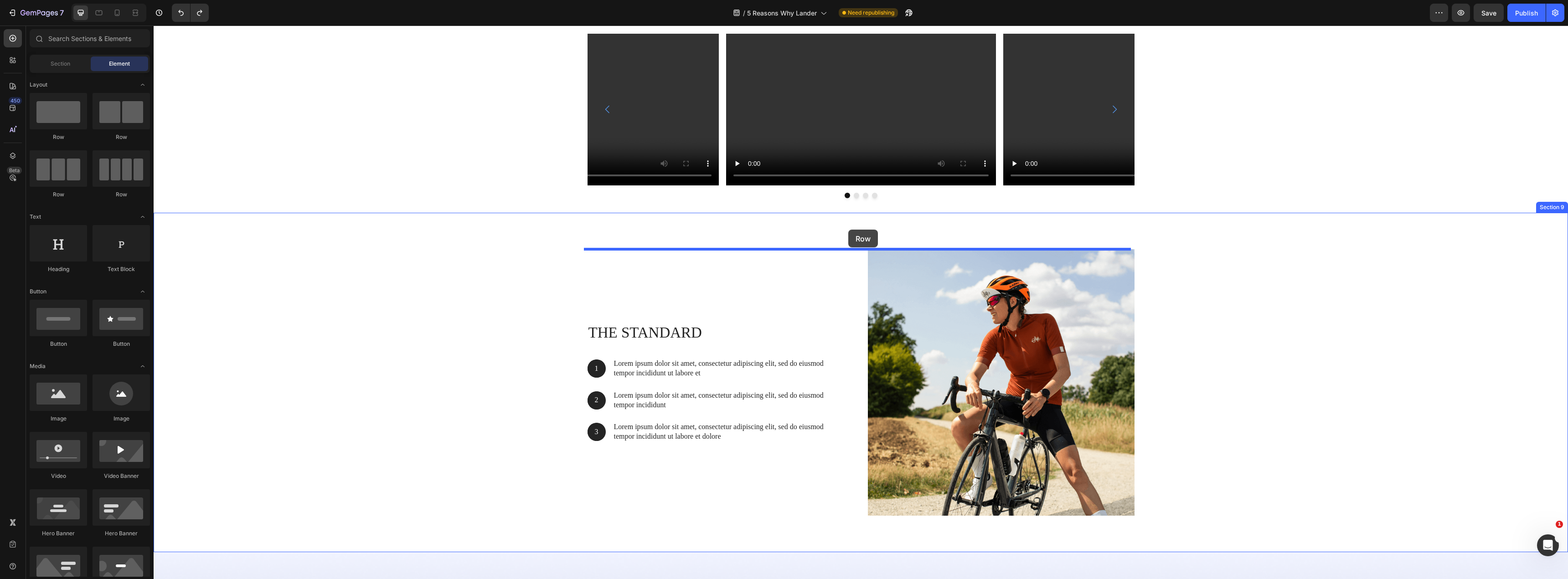
drag, startPoint x: 215, startPoint y: 139, endPoint x: 849, endPoint y: 229, distance: 640.4
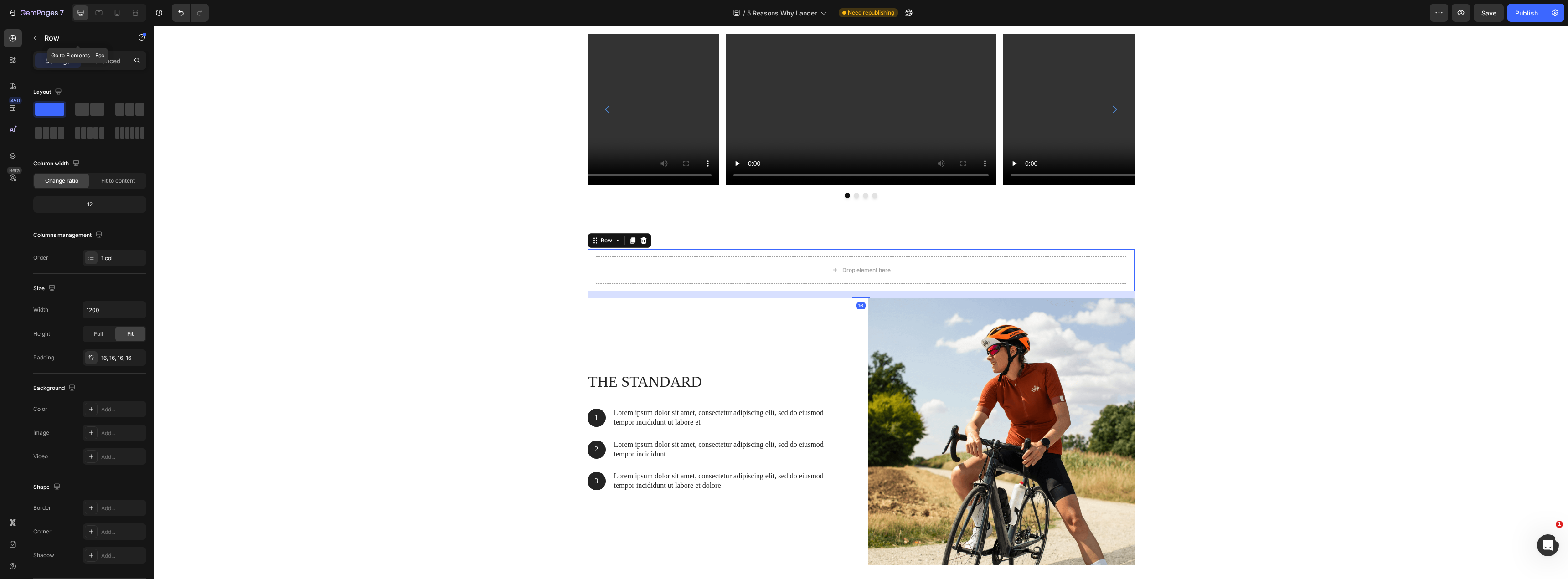
click at [37, 35] on icon "button" at bounding box center [35, 38] width 7 height 7
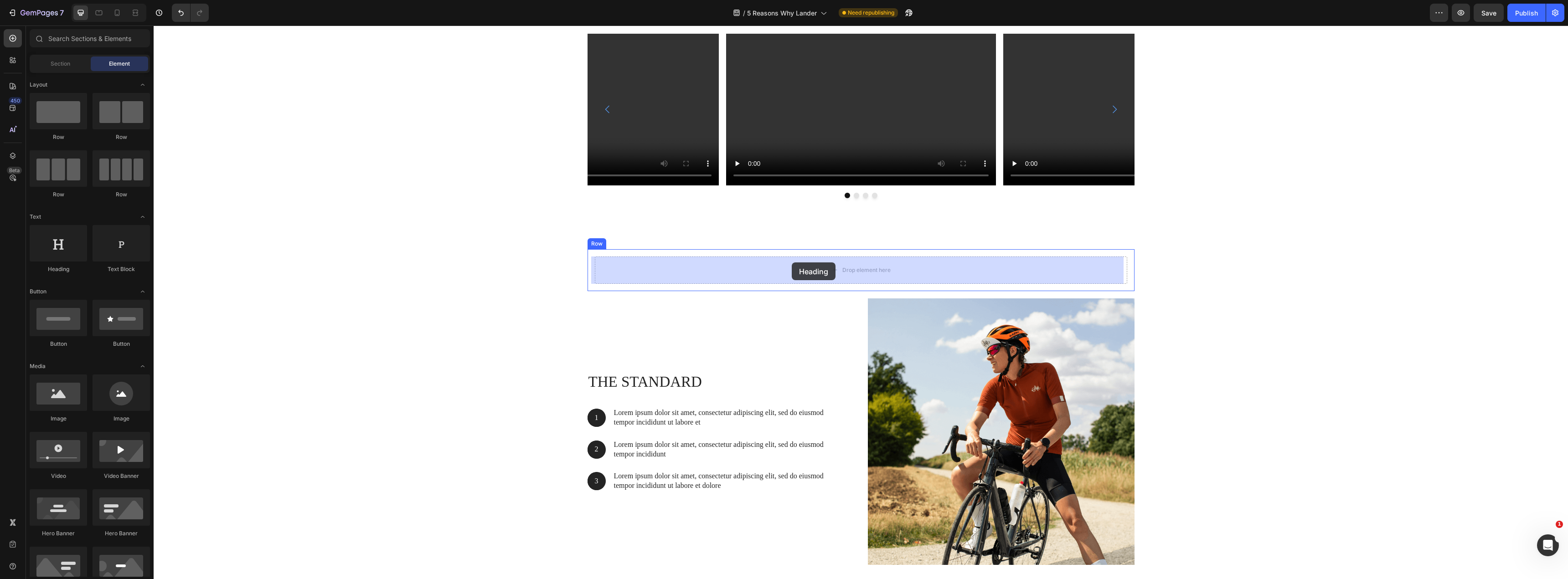
drag, startPoint x: 220, startPoint y: 280, endPoint x: 788, endPoint y: 267, distance: 568.1
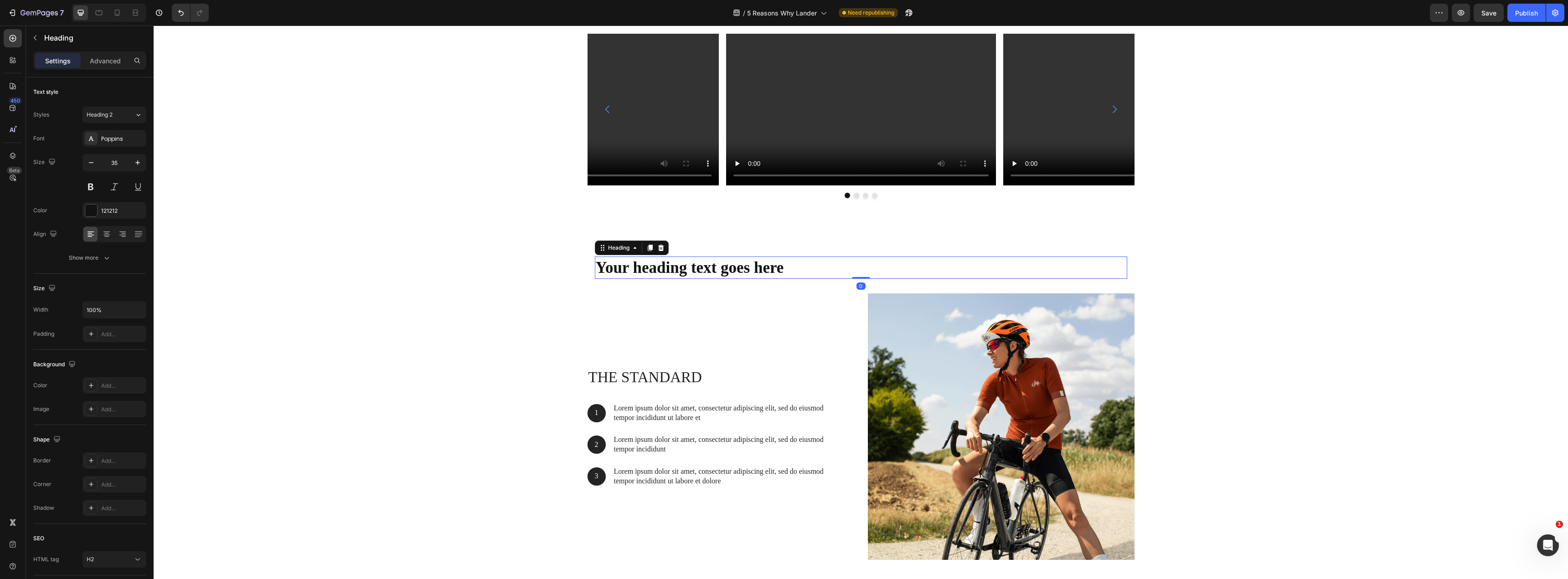
click at [793, 273] on h2 "Your heading text goes here" at bounding box center [861, 268] width 533 height 23
click at [793, 273] on p "Your heading text goes here" at bounding box center [861, 268] width 531 height 21
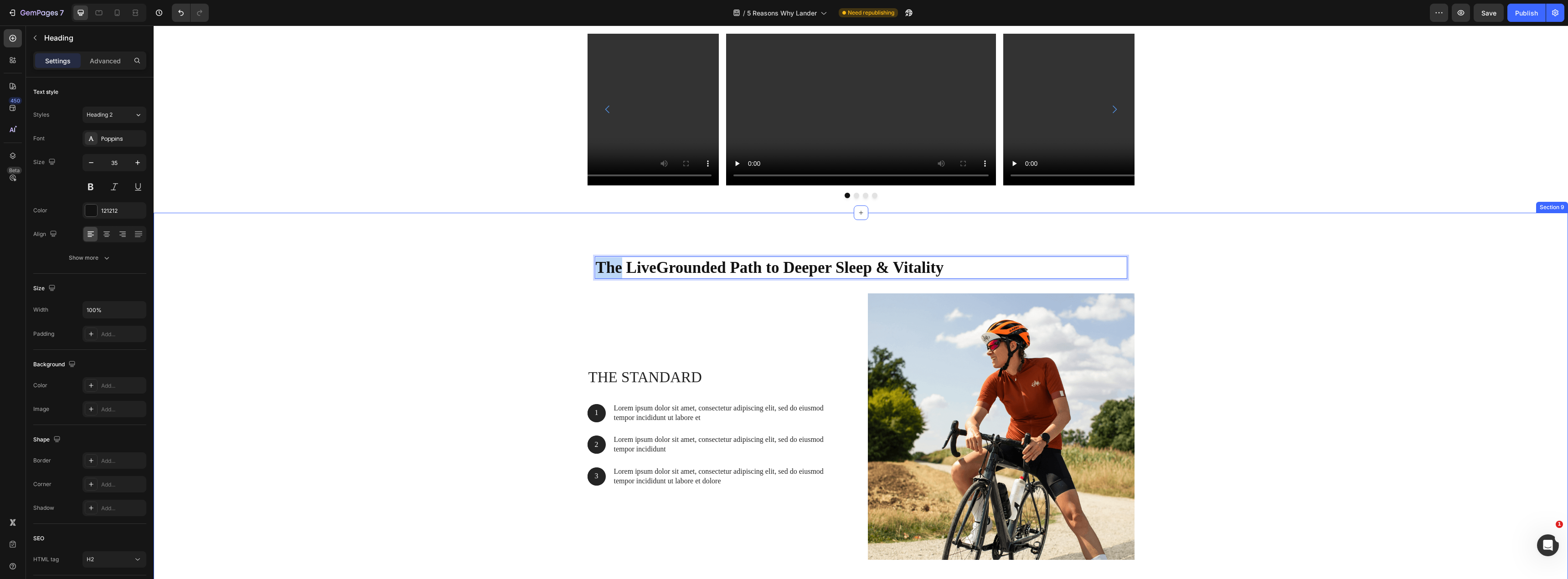
drag, startPoint x: 620, startPoint y: 268, endPoint x: 577, endPoint y: 268, distance: 43.0
click at [577, 268] on div "The LiveGrounded Path to Deeper Sleep & Vitality Heading 0 Row The standard Hea…" at bounding box center [861, 408] width 1401 height 318
click at [741, 264] on p "Your LiveGrounded Path to Deeper Sleep & Vitality" at bounding box center [861, 268] width 531 height 21
click at [970, 268] on p "Your LiveGrounded Journey to Deeper Sleep & Vitality" at bounding box center [861, 268] width 531 height 21
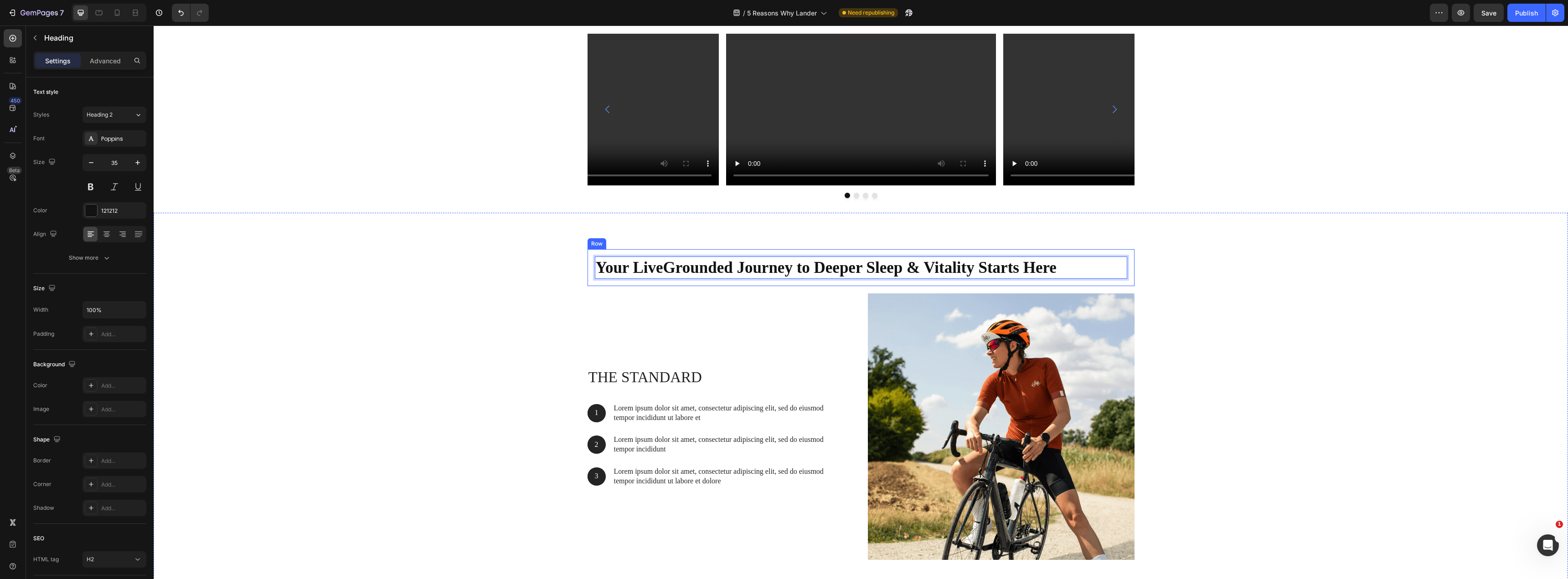
click at [524, 269] on div "Your LiveGrounded Journey to Deeper Sleep & Vitality Starts Here Heading 0 Row …" at bounding box center [861, 408] width 1401 height 318
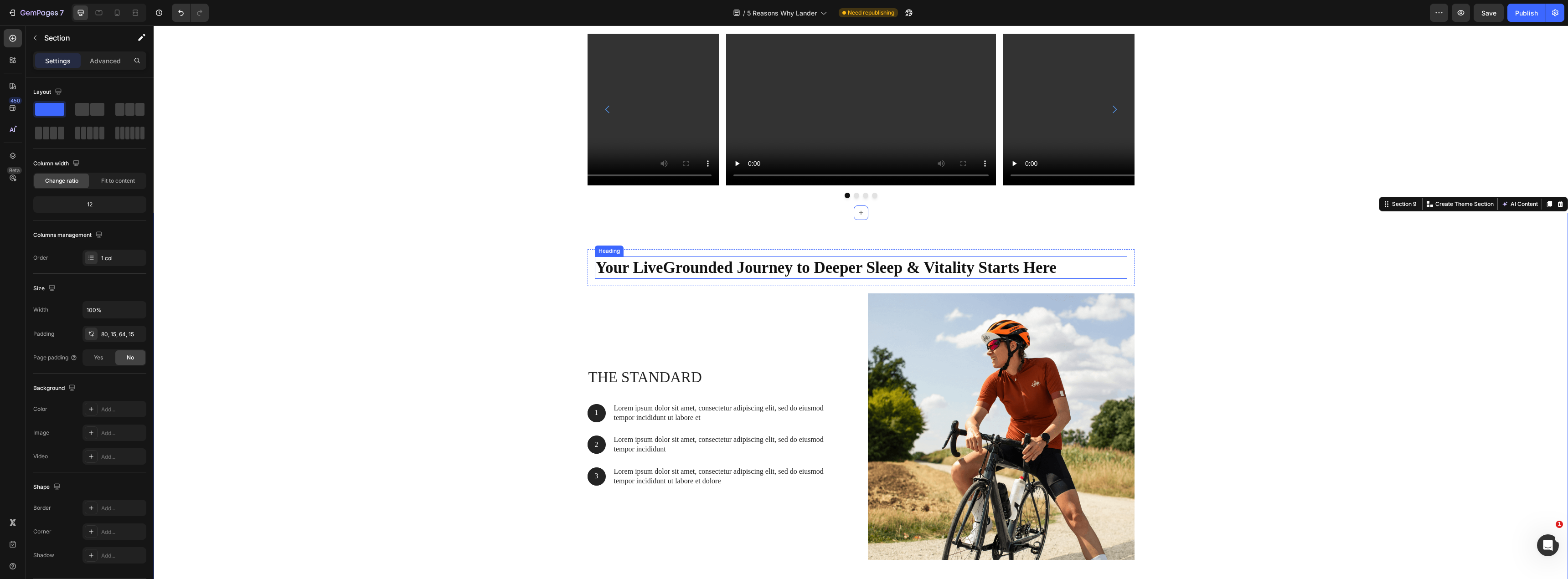
click at [736, 262] on p "Your LiveGrounded Journey to Deeper Sleep & Vitality Starts Here" at bounding box center [861, 268] width 531 height 21
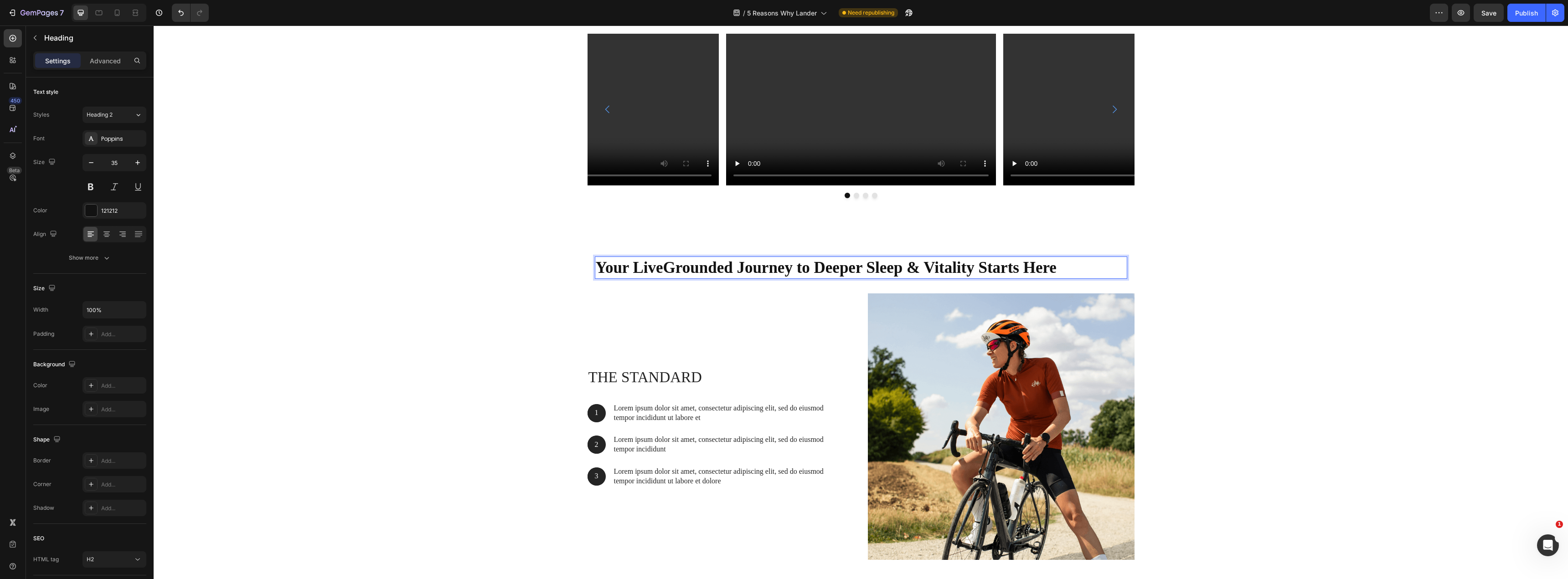
click at [743, 264] on p "Your LiveGrounded Journey to Deeper Sleep & Vitality Starts Here" at bounding box center [861, 268] width 531 height 21
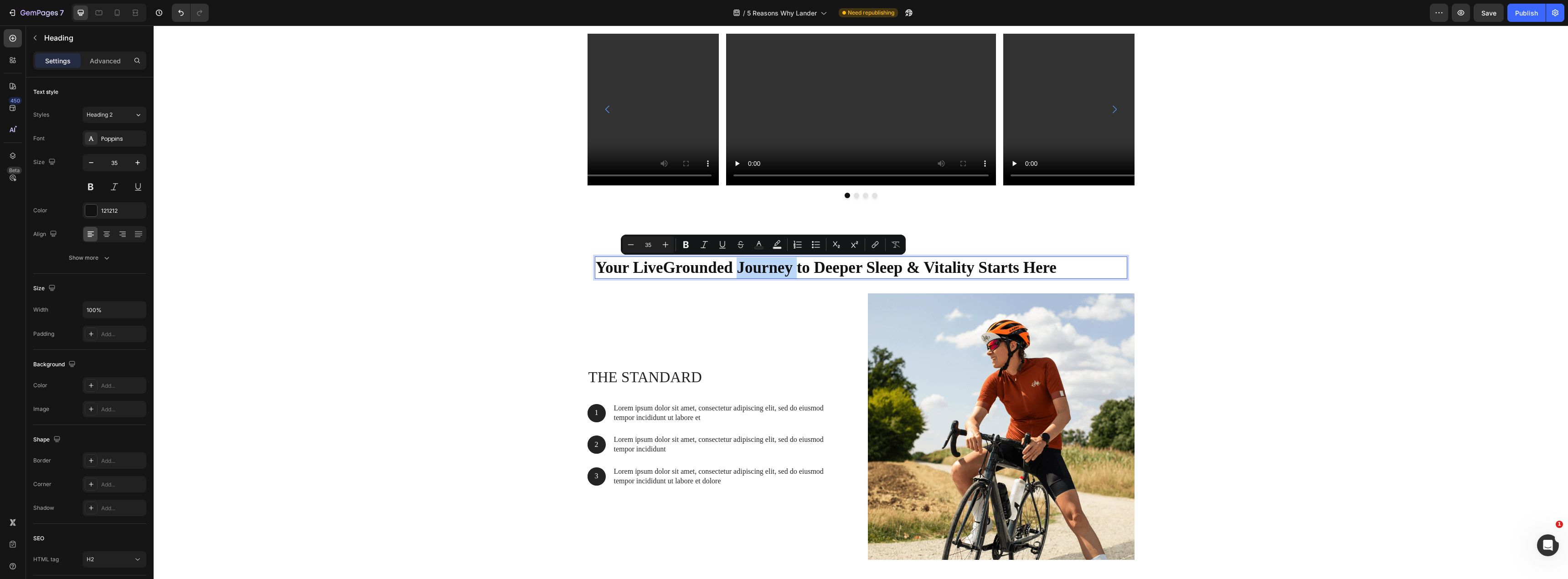
click at [772, 272] on p "Your LiveGrounded Journey to Deeper Sleep & Vitality Starts Here" at bounding box center [861, 268] width 531 height 21
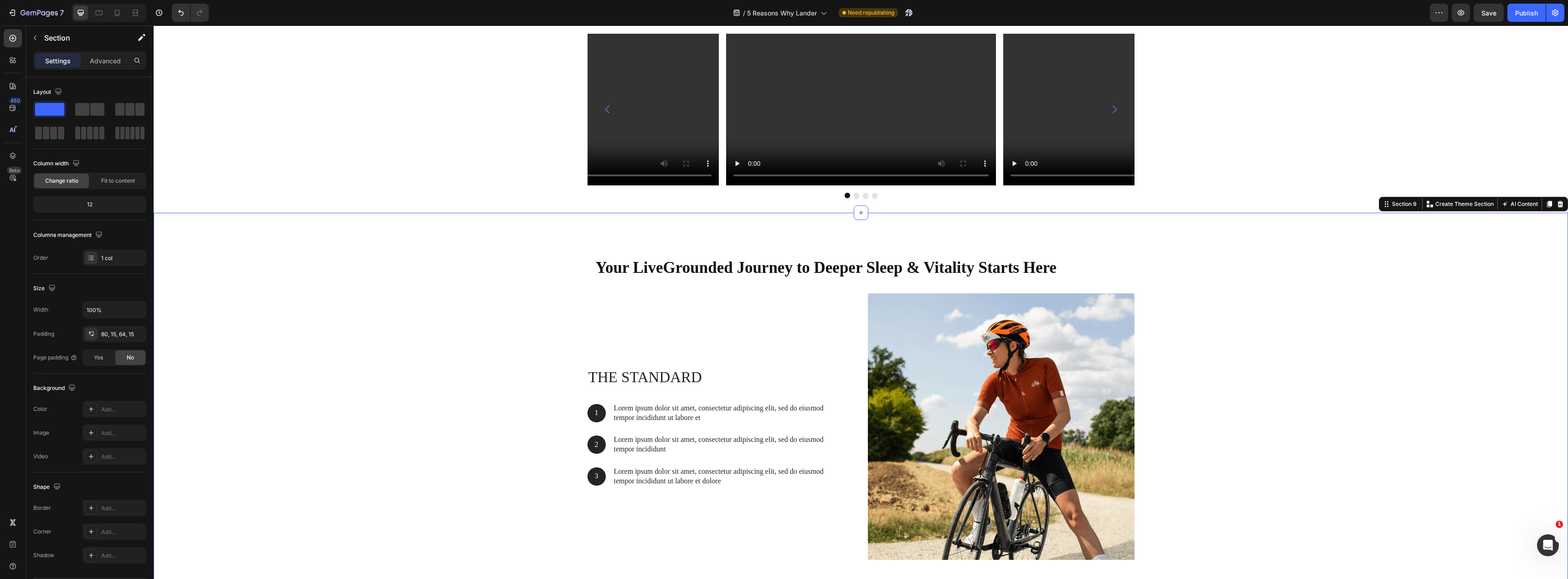
click at [527, 284] on div "Your LiveGrounded Journey to Deeper Sleep & Vitality Starts Here Heading Row Th…" at bounding box center [861, 408] width 1401 height 318
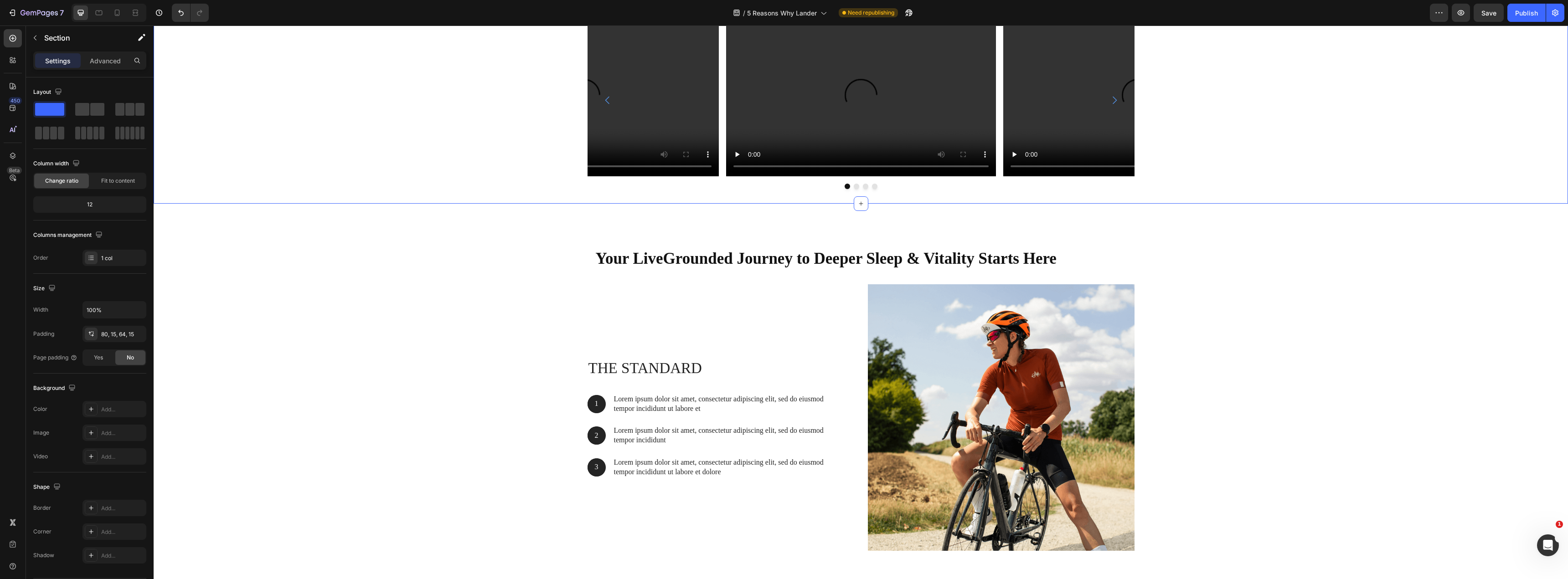
scroll to position [3417, 0]
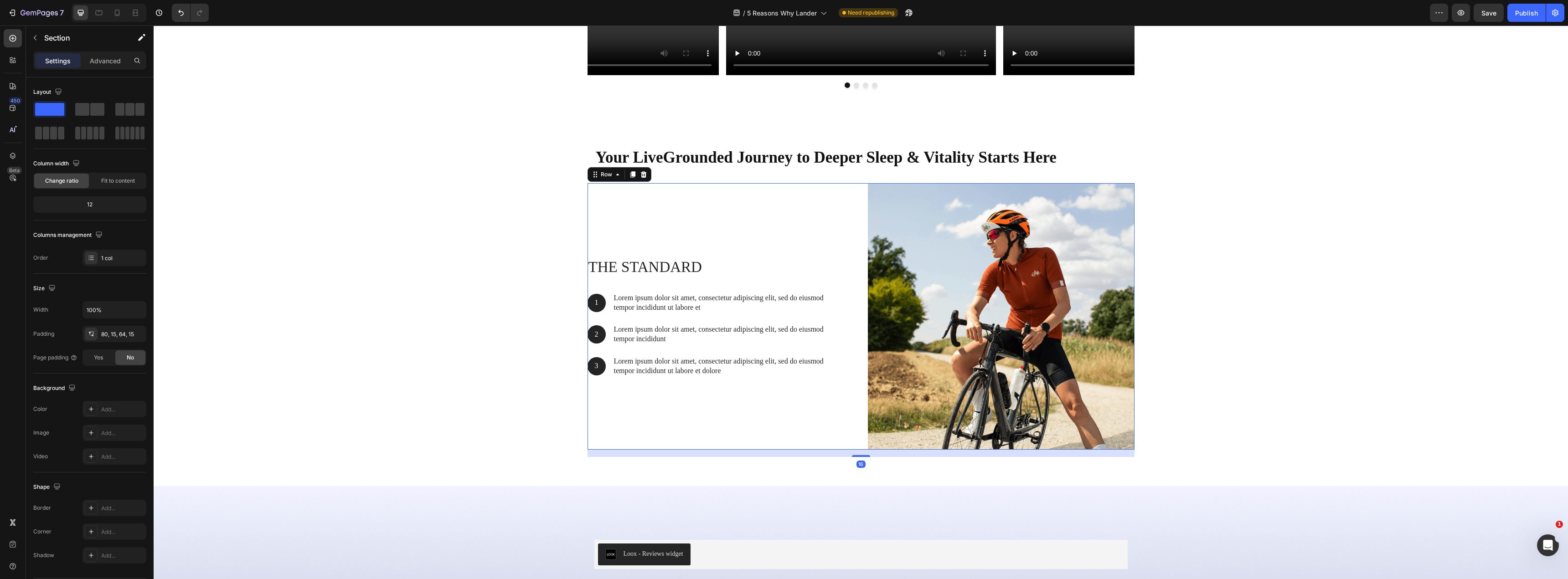
click at [644, 217] on div "The standard Heading 1 Text Block Hero Banner Lorem ipsum dolor sit amet, conse…" at bounding box center [721, 316] width 267 height 266
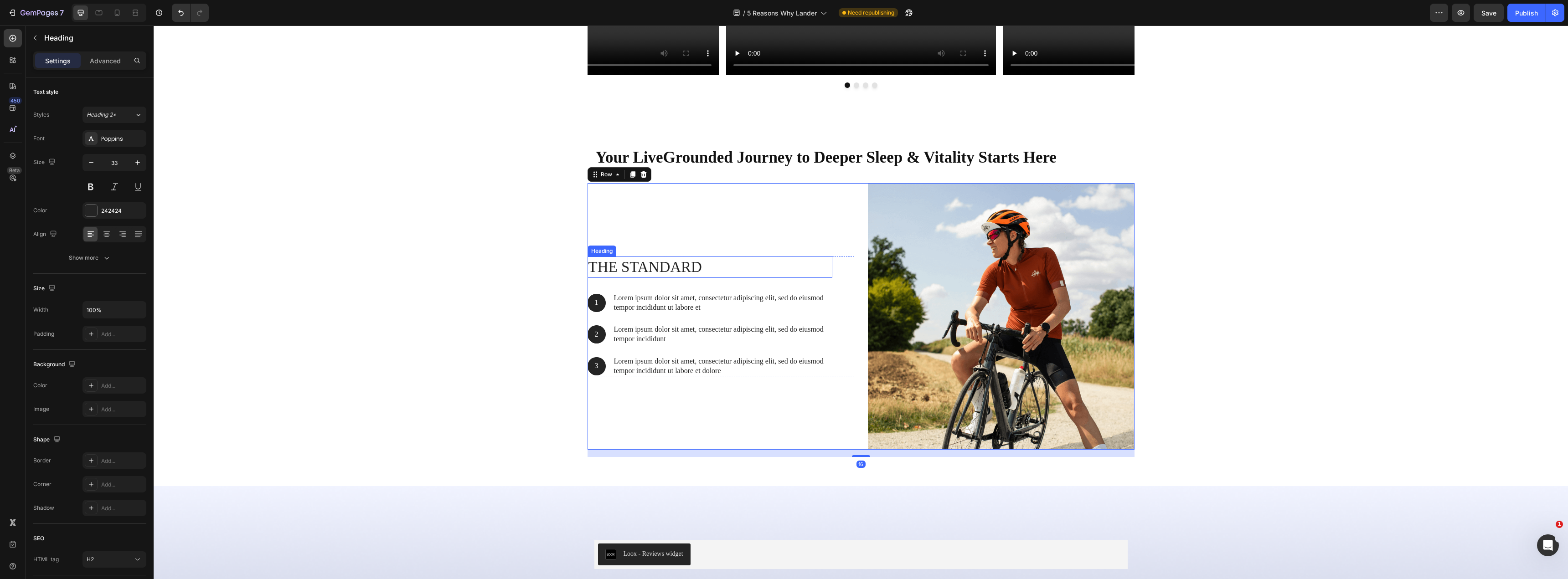
click at [675, 262] on h2 "The standard" at bounding box center [710, 267] width 245 height 21
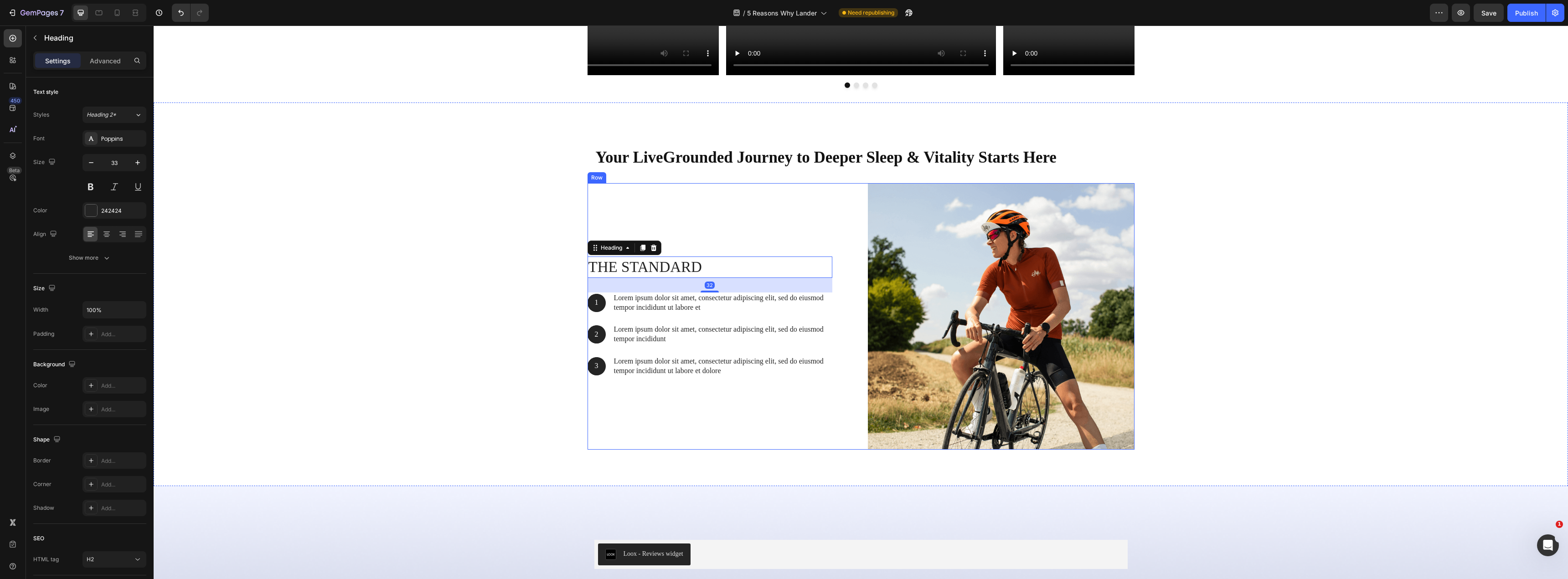
click at [678, 210] on div "The standard Heading 32 1 Text Block Hero Banner Lorem ipsum dolor sit amet, co…" at bounding box center [721, 316] width 267 height 266
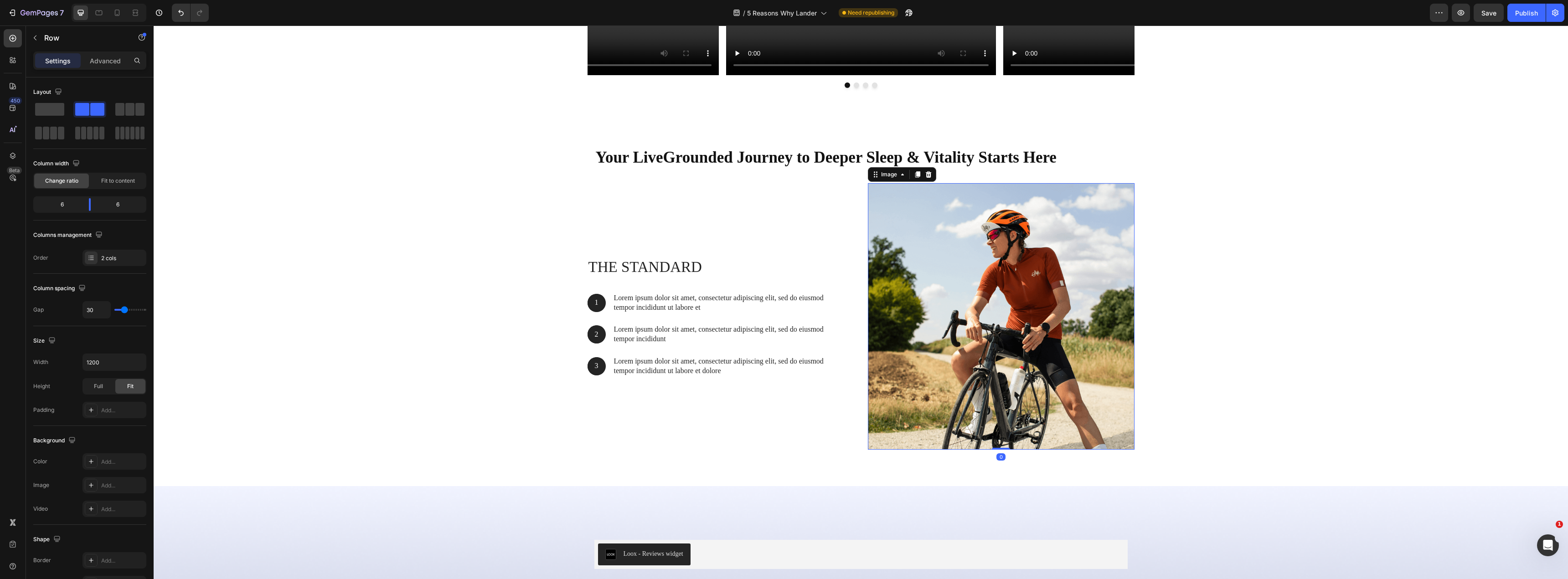
click at [936, 213] on img at bounding box center [1001, 316] width 267 height 266
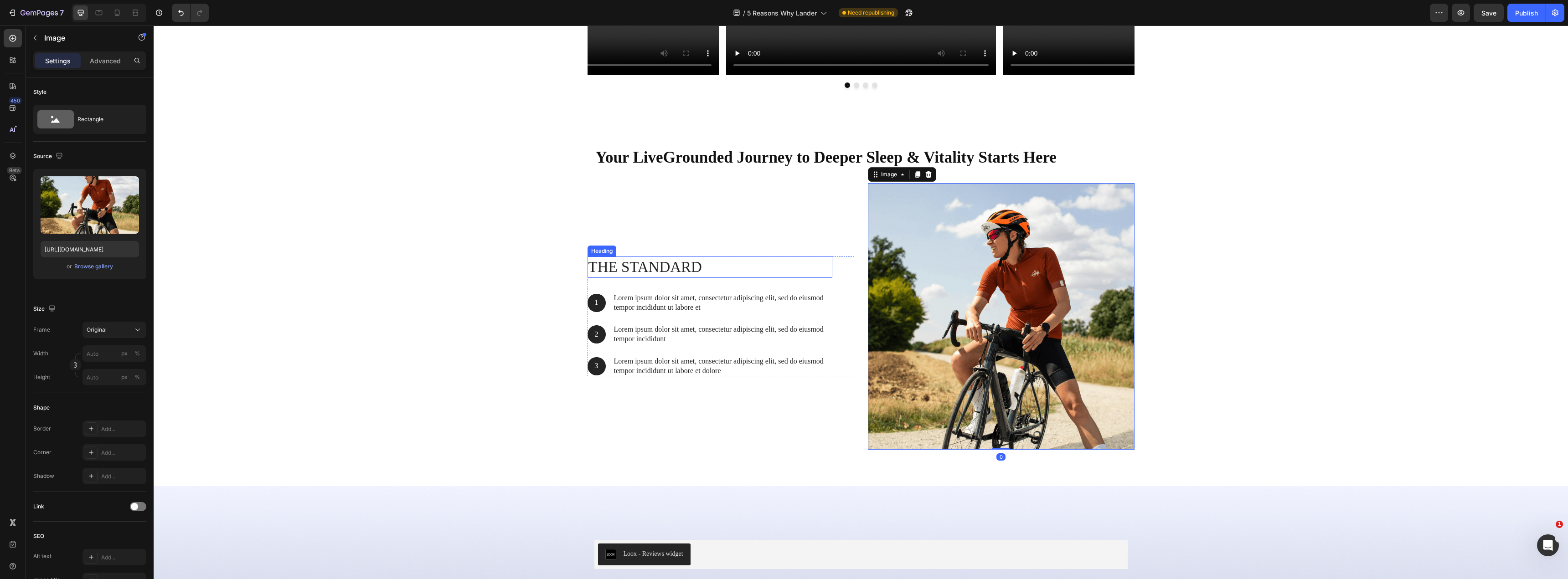
click at [494, 269] on div "Your LiveGrounded Journey to Deeper Sleep & Vitality Starts Here Heading Row Th…" at bounding box center [861, 297] width 1401 height 318
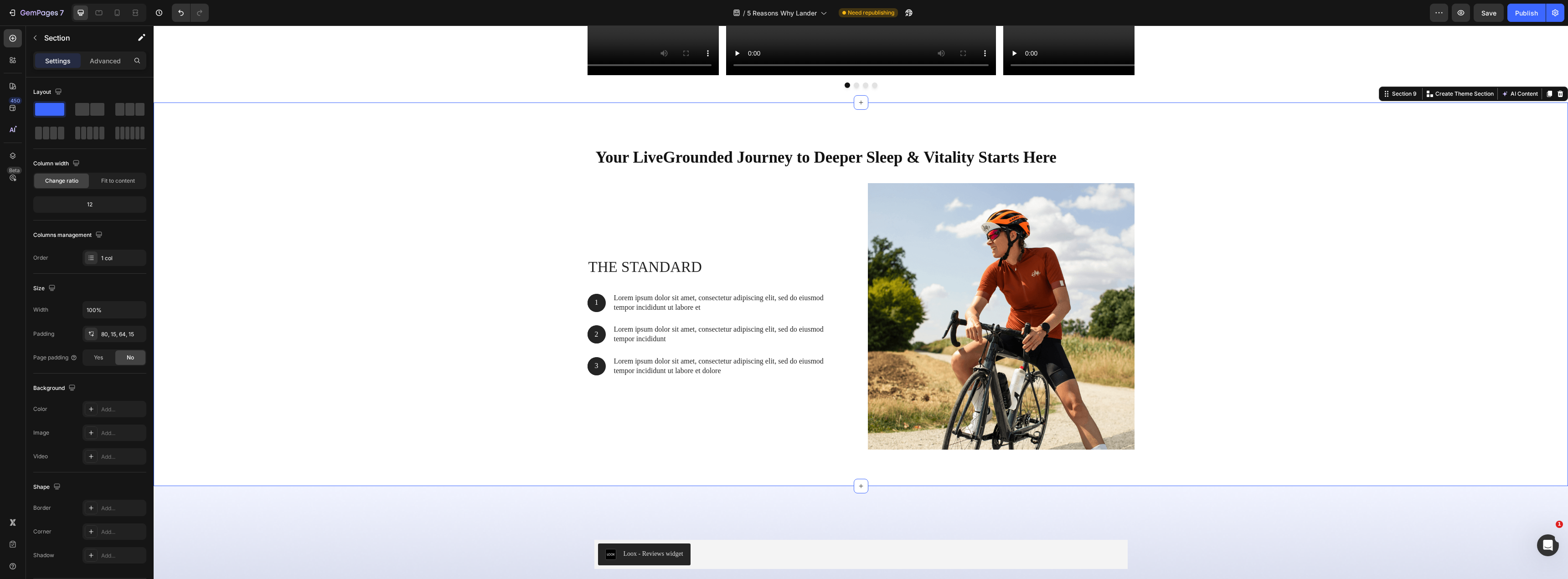
click at [369, 261] on div "Your LiveGrounded Journey to Deeper Sleep & Vitality Starts Here Heading Row Th…" at bounding box center [861, 297] width 1401 height 318
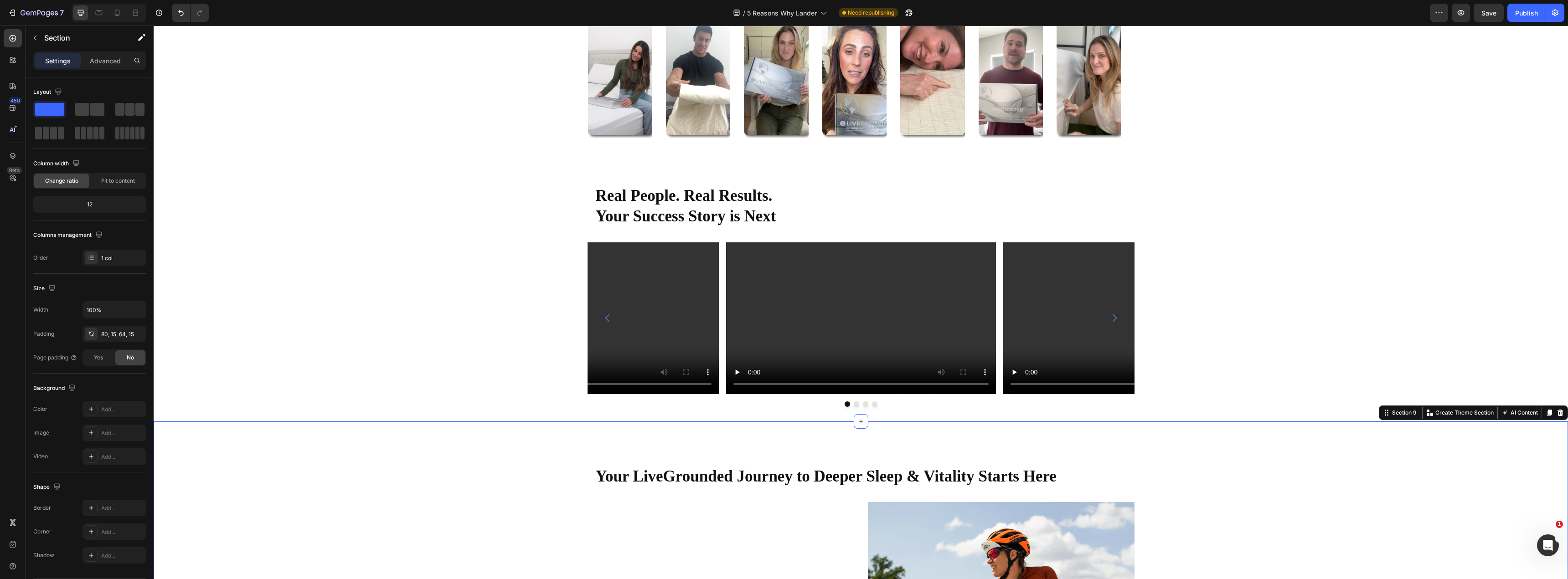
scroll to position [3462, 0]
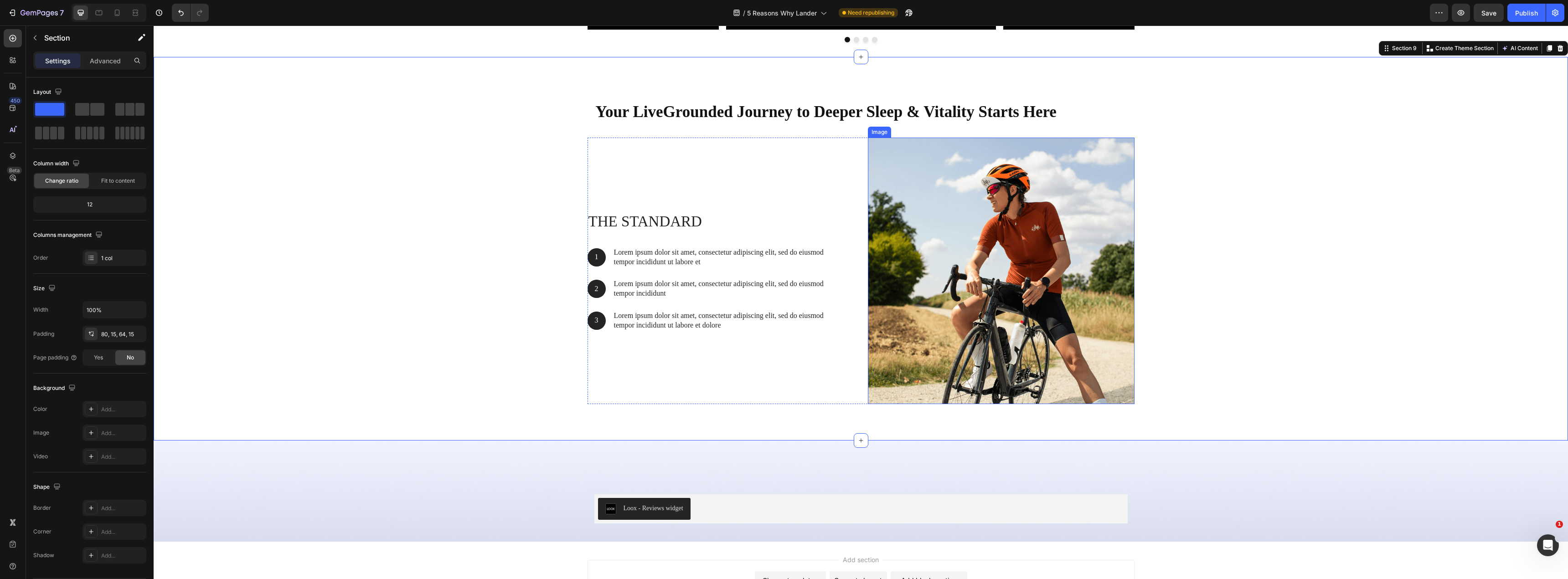
click at [887, 253] on img at bounding box center [1001, 271] width 267 height 266
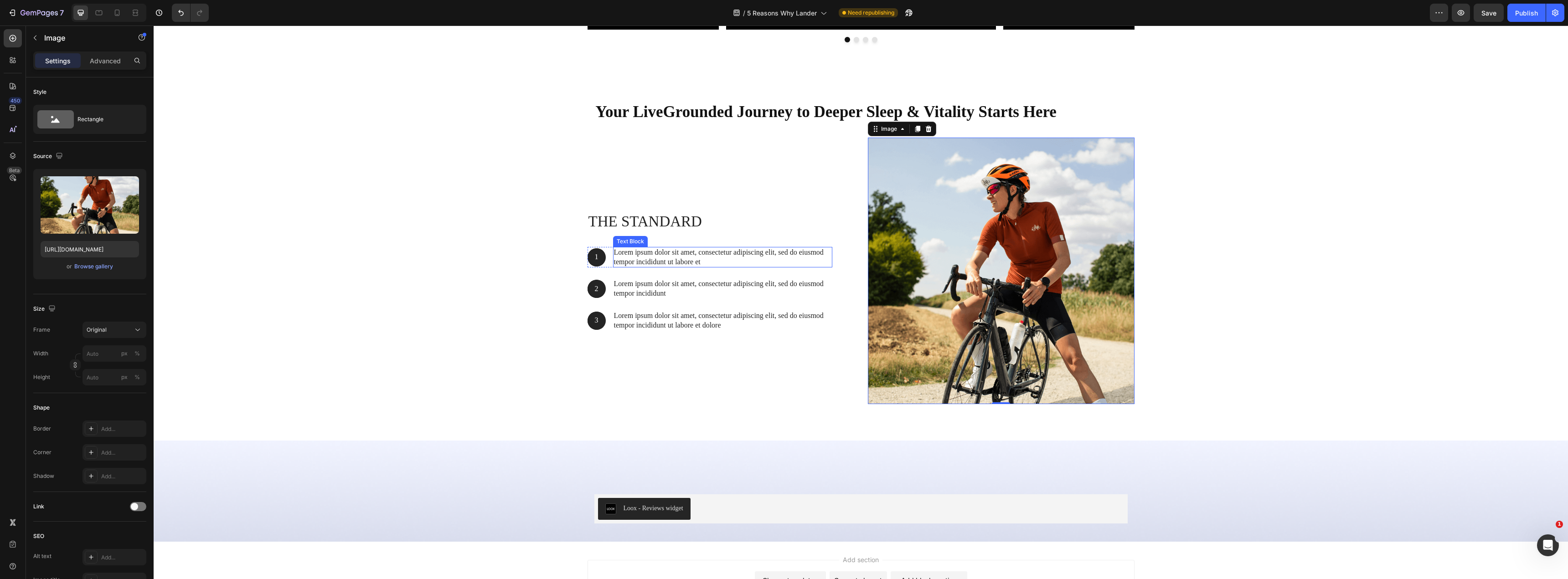
click at [649, 257] on p "Lorem ipsum dolor sit amet, consectetur adipiscing elit, sed do eiusmod tempor …" at bounding box center [723, 257] width 217 height 19
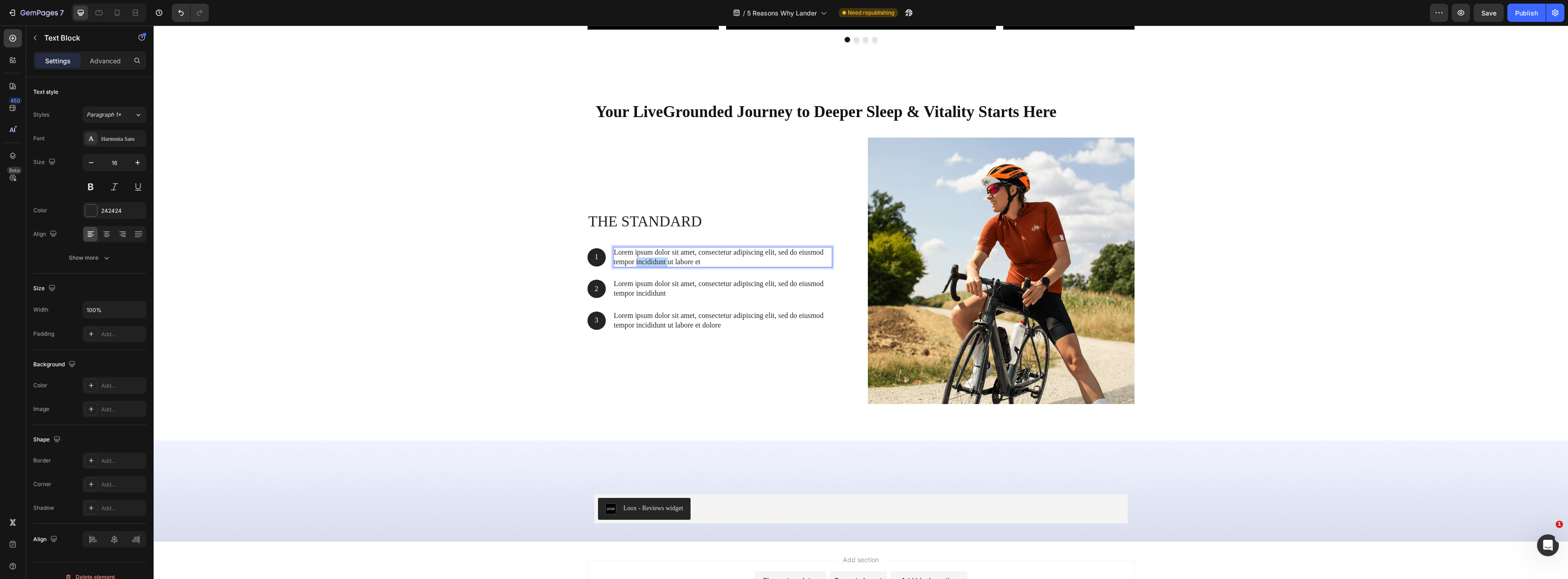
click at [649, 257] on p "Lorem ipsum dolor sit amet, consectetur adipiscing elit, sed do eiusmod tempor …" at bounding box center [723, 257] width 217 height 19
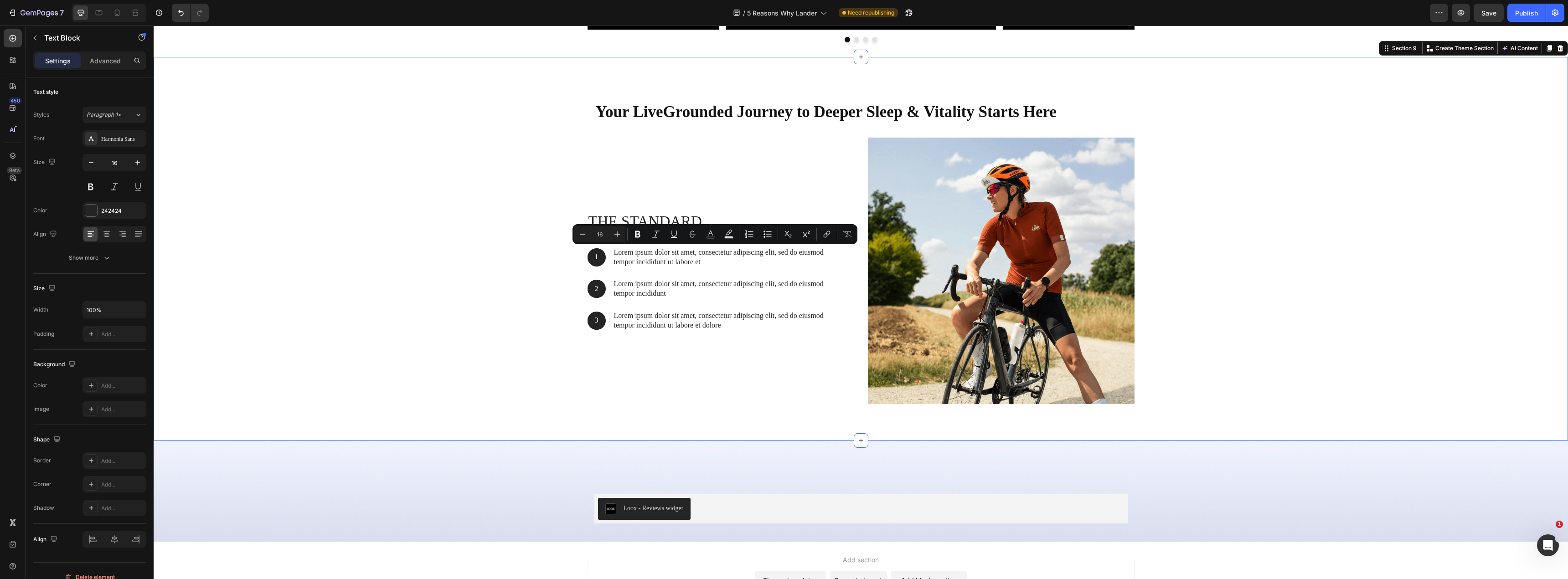
click at [366, 257] on div "Your LiveGrounded Journey to Deeper Sleep & Vitality Starts Here Heading Row Th…" at bounding box center [861, 252] width 1401 height 318
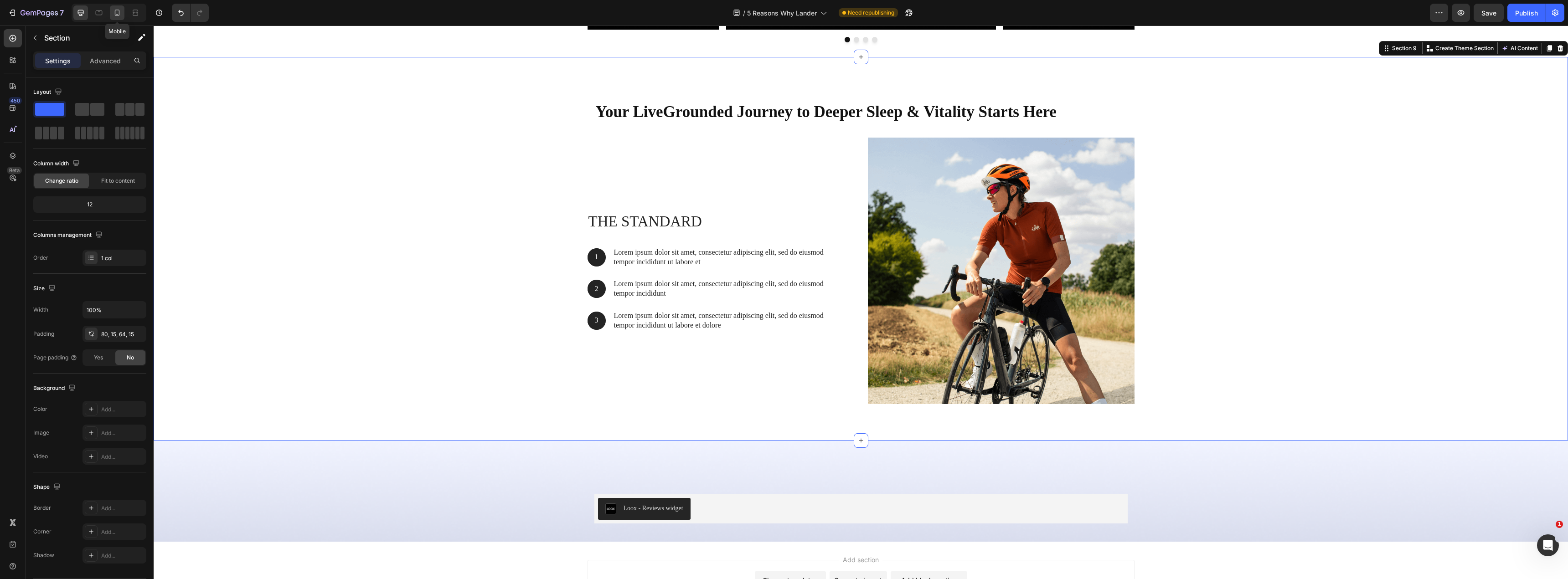
click at [119, 13] on icon at bounding box center [117, 13] width 5 height 6
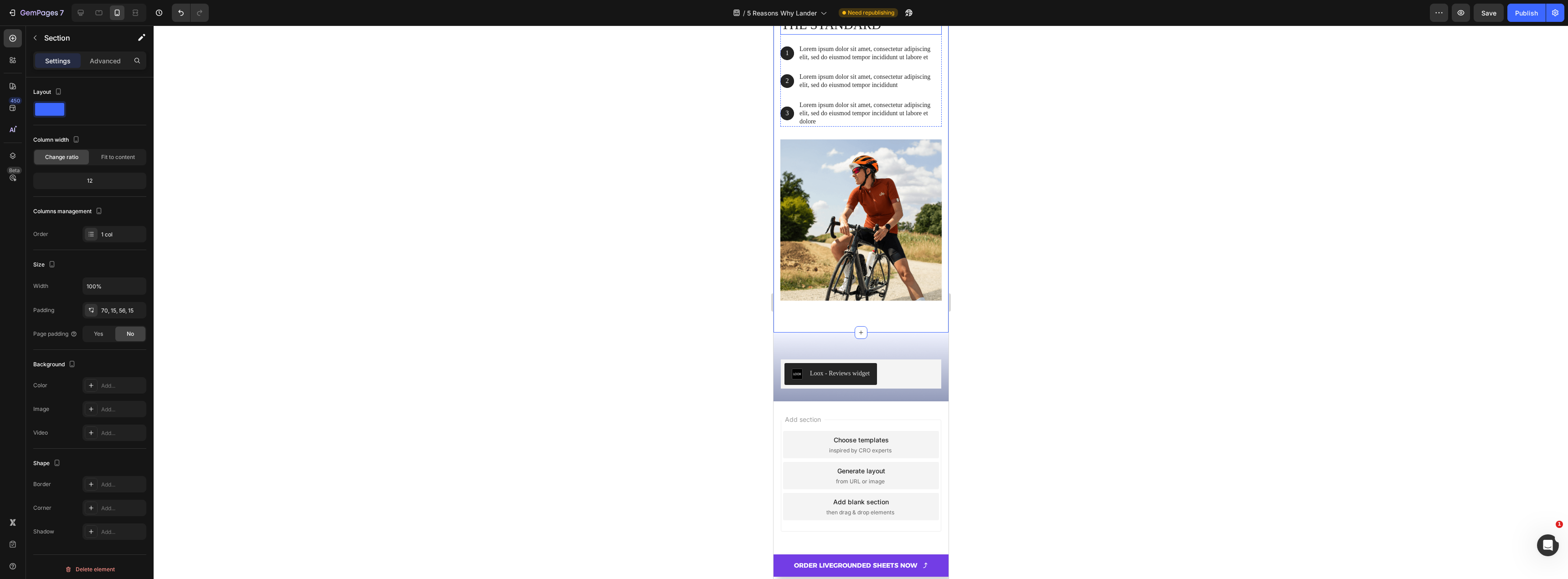
scroll to position [3183, 0]
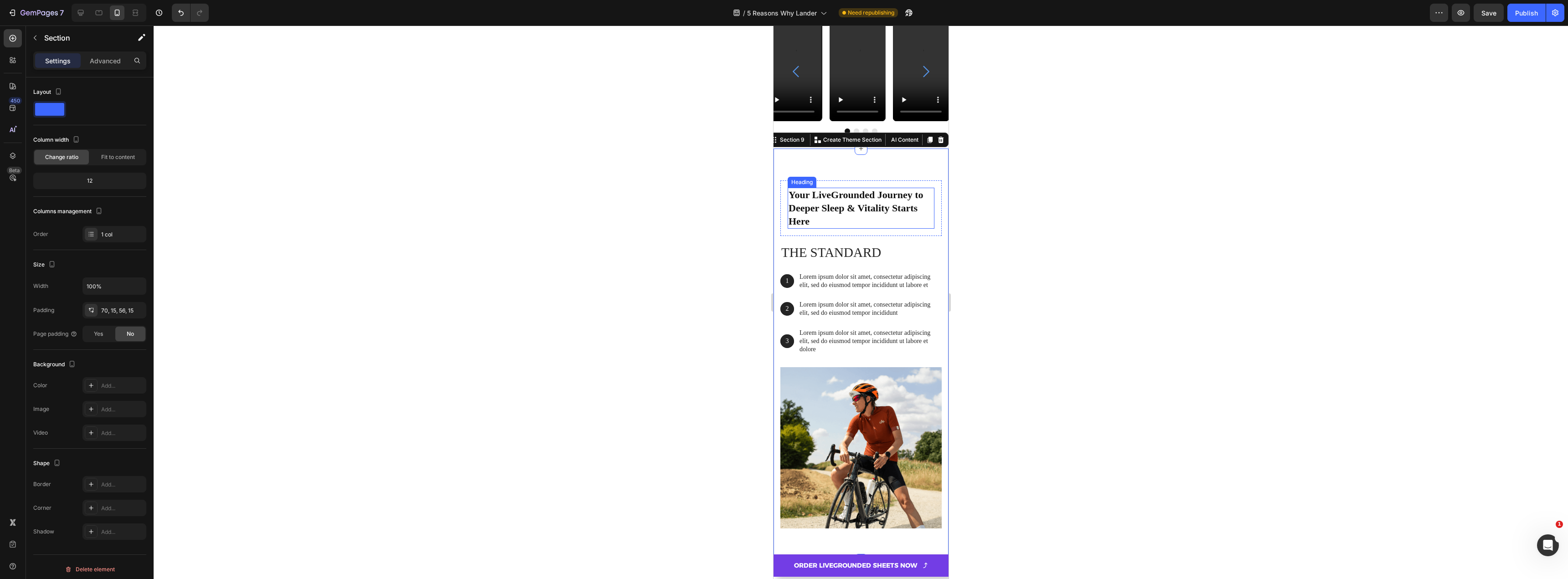
click at [857, 220] on h2 "Your LiveGrounded Journey to Deeper Sleep & Vitality Starts Here" at bounding box center [860, 208] width 147 height 41
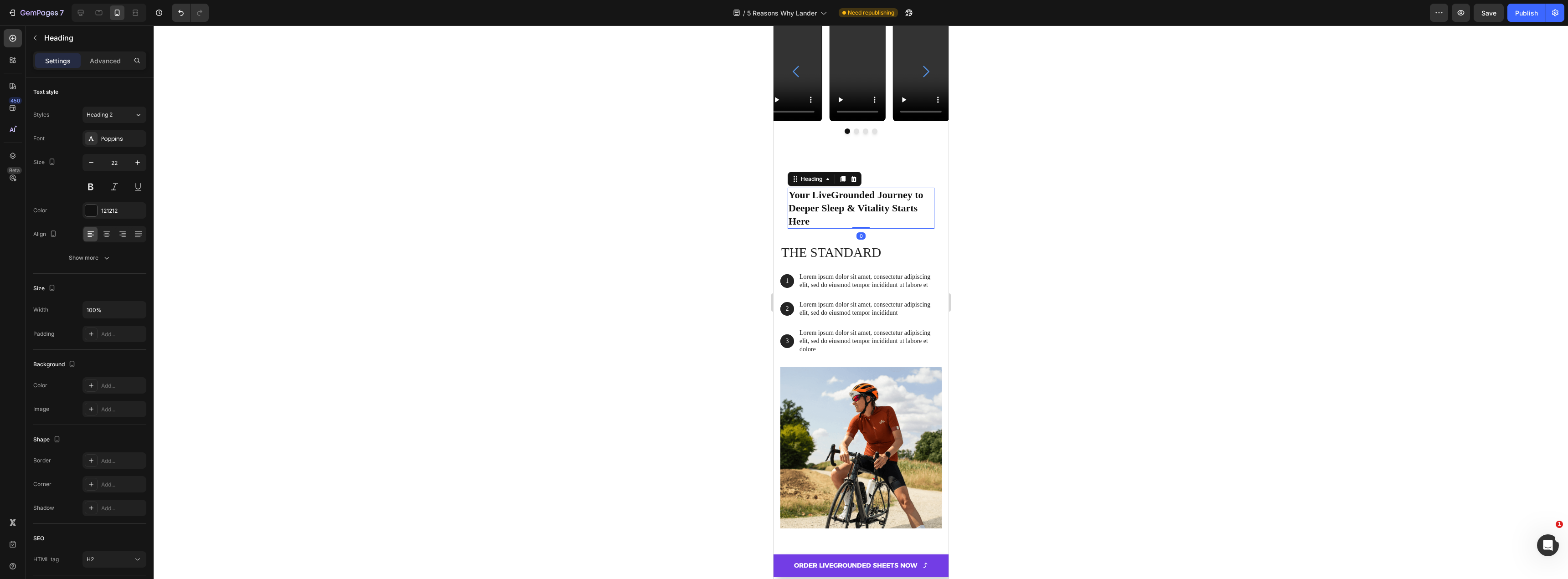
click at [857, 220] on h2 "Your LiveGrounded Journey to Deeper Sleep & Vitality Starts Here" at bounding box center [860, 208] width 147 height 41
click at [857, 220] on p "Your LiveGrounded Journey to Deeper Sleep & Vitality Starts Here" at bounding box center [861, 208] width 145 height 39
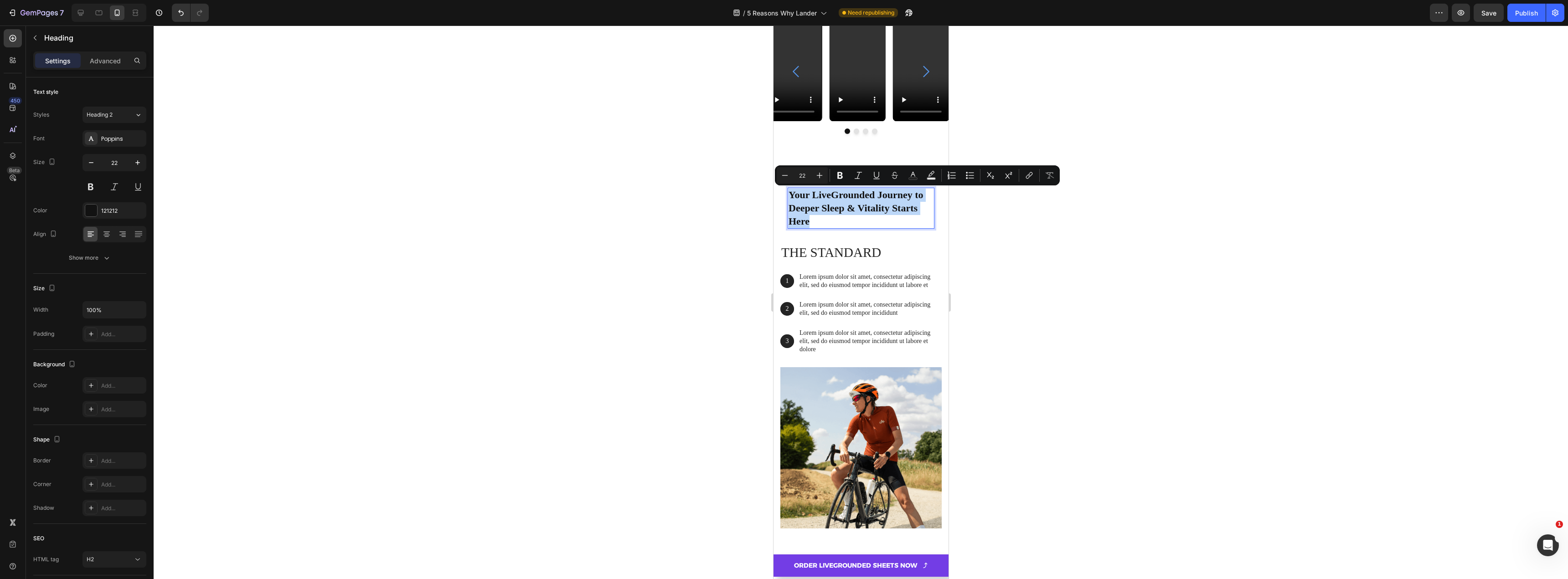
click at [857, 220] on p "Your LiveGrounded Journey to Deeper Sleep & Vitality Starts Here" at bounding box center [861, 208] width 145 height 39
drag, startPoint x: 813, startPoint y: 193, endPoint x: 879, endPoint y: 225, distance: 73.3
click at [879, 225] on p "Your LiveGrounded Journey to Deeper Sleep & Vitality Starts Here" at bounding box center [861, 208] width 145 height 39
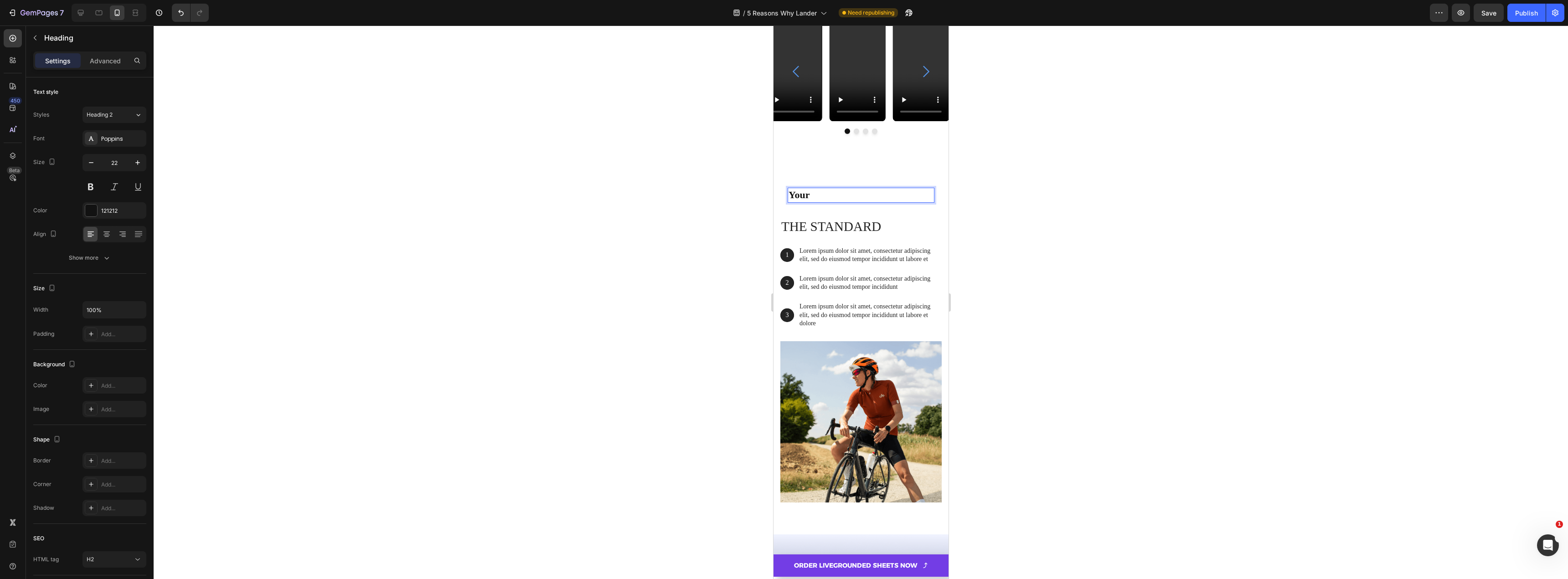
click at [844, 192] on p "Your" at bounding box center [861, 195] width 145 height 13
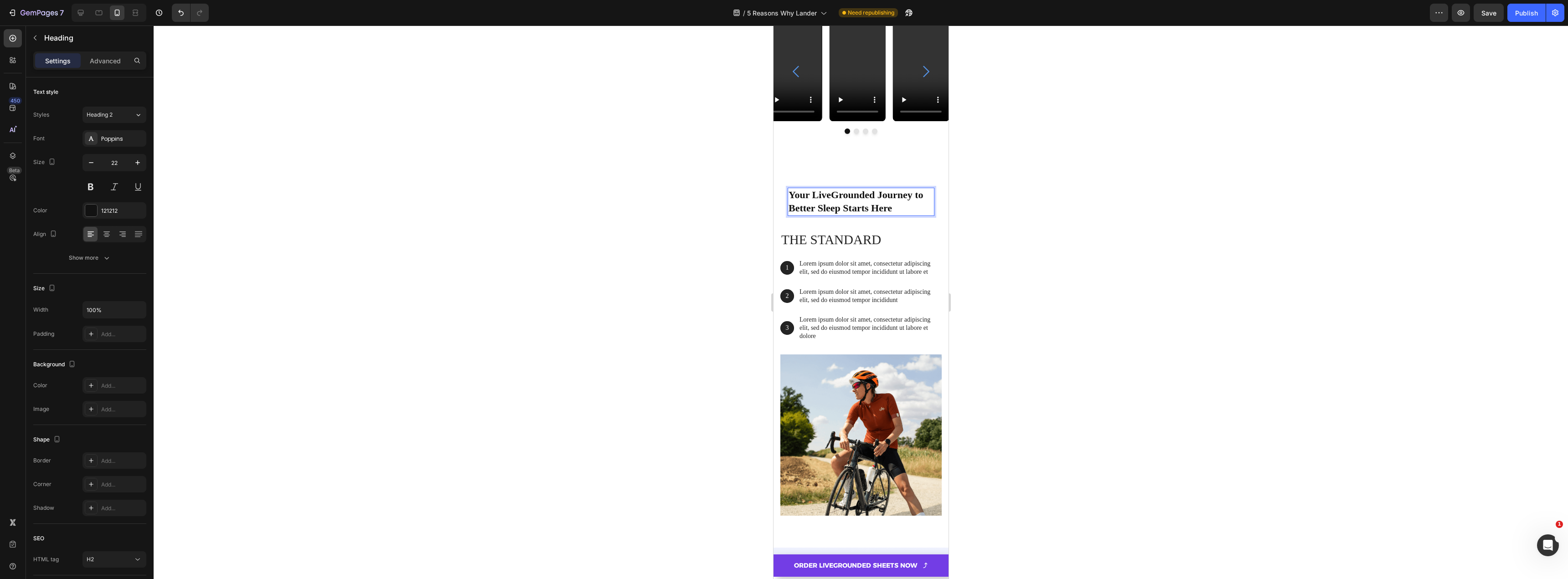
click at [618, 213] on div at bounding box center [861, 302] width 1415 height 553
click at [889, 211] on p "Your LiveGrounded Journey to Better Sleep Starts Here" at bounding box center [861, 201] width 145 height 26
click at [884, 209] on p "Your LiveGrounded Journey to Better Sleep Starts Here" at bounding box center [861, 201] width 145 height 26
click at [682, 251] on div at bounding box center [861, 302] width 1415 height 553
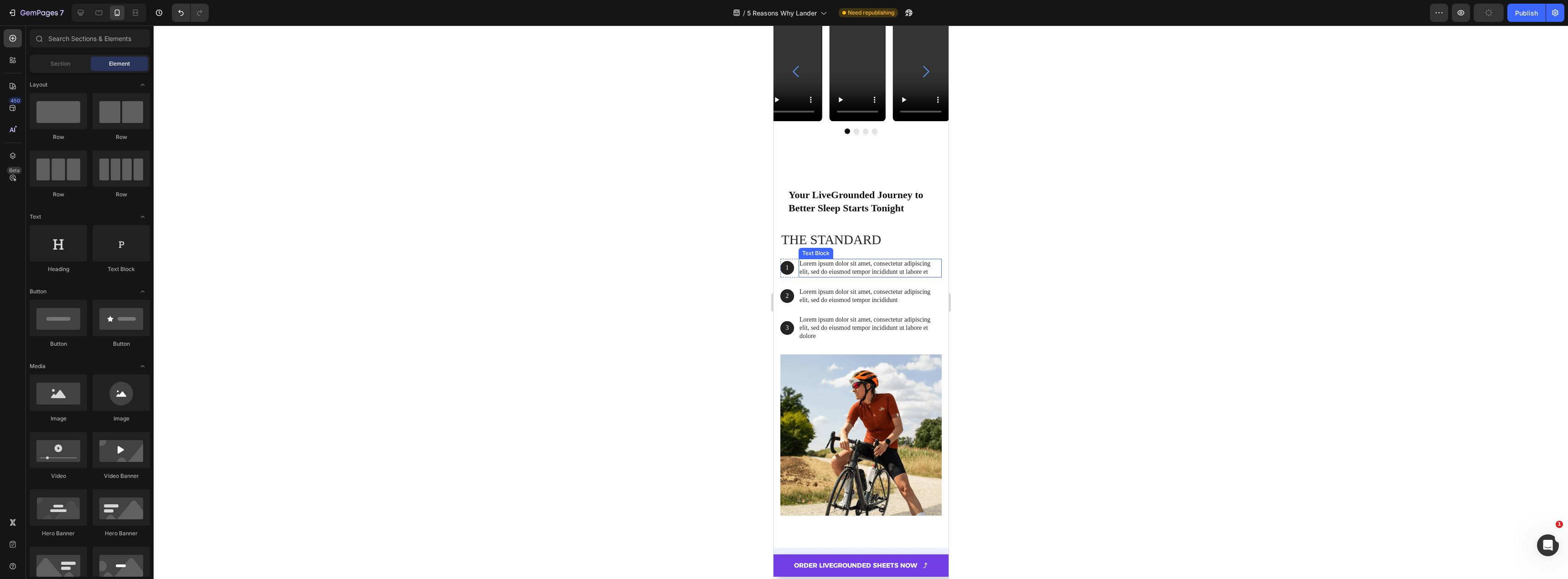
click at [845, 271] on p "Lorem ipsum dolor sit amet, consectetur adipiscing elit, sed do eiusmod tempor …" at bounding box center [870, 268] width 141 height 16
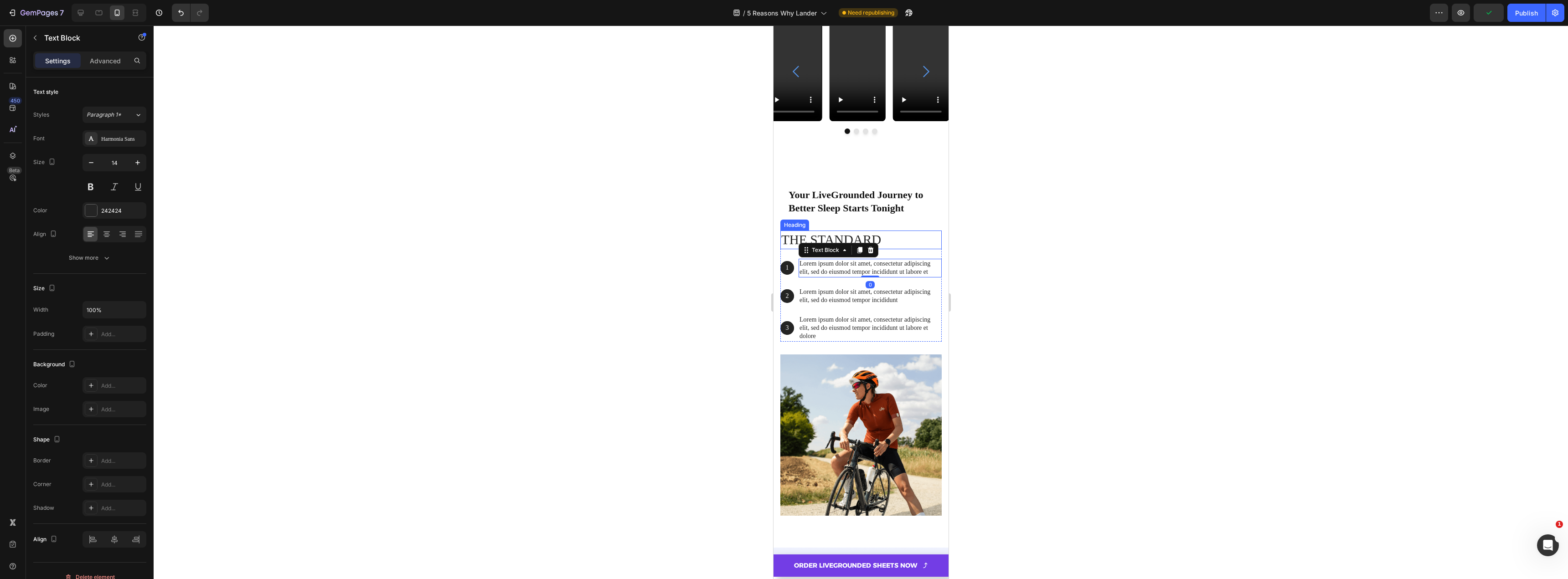
click at [815, 238] on h2 "The standard" at bounding box center [860, 240] width 161 height 19
click at [656, 340] on div at bounding box center [861, 302] width 1415 height 553
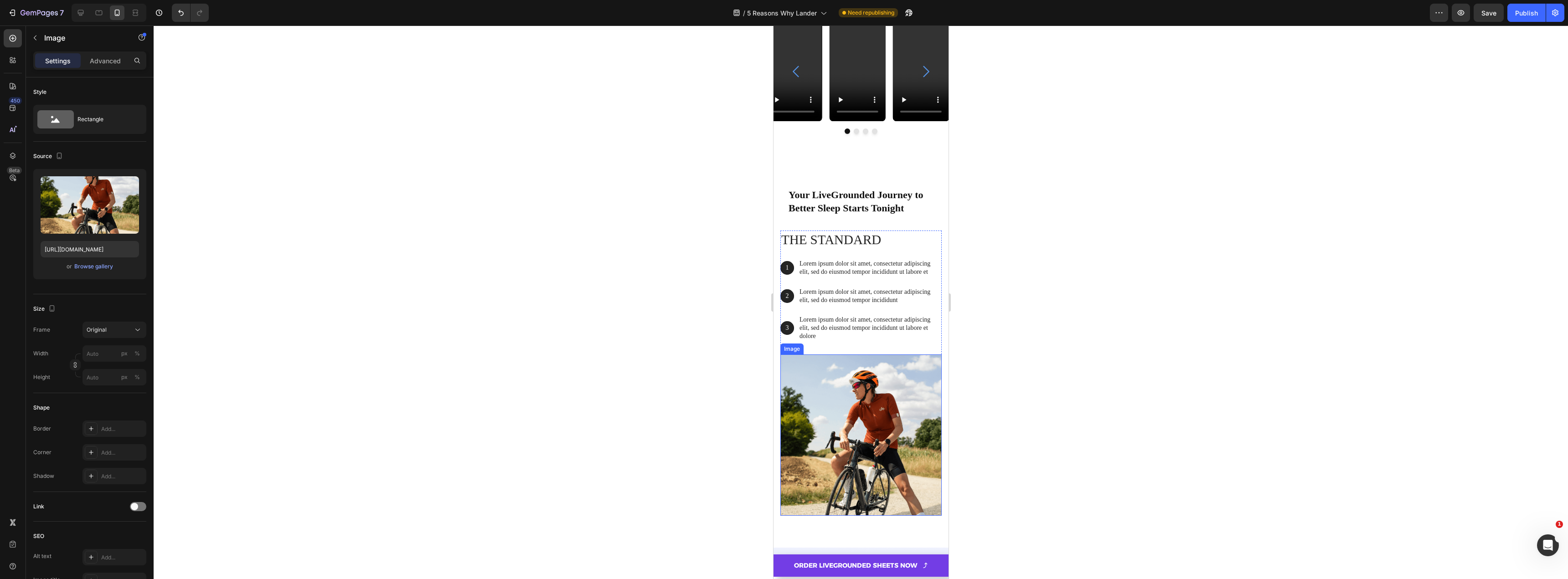
click at [850, 384] on img at bounding box center [860, 435] width 161 height 161
click at [902, 225] on div "Your LiveGrounded Journey to Better Sleep Starts Tonight Heading Row The standa…" at bounding box center [860, 351] width 161 height 341
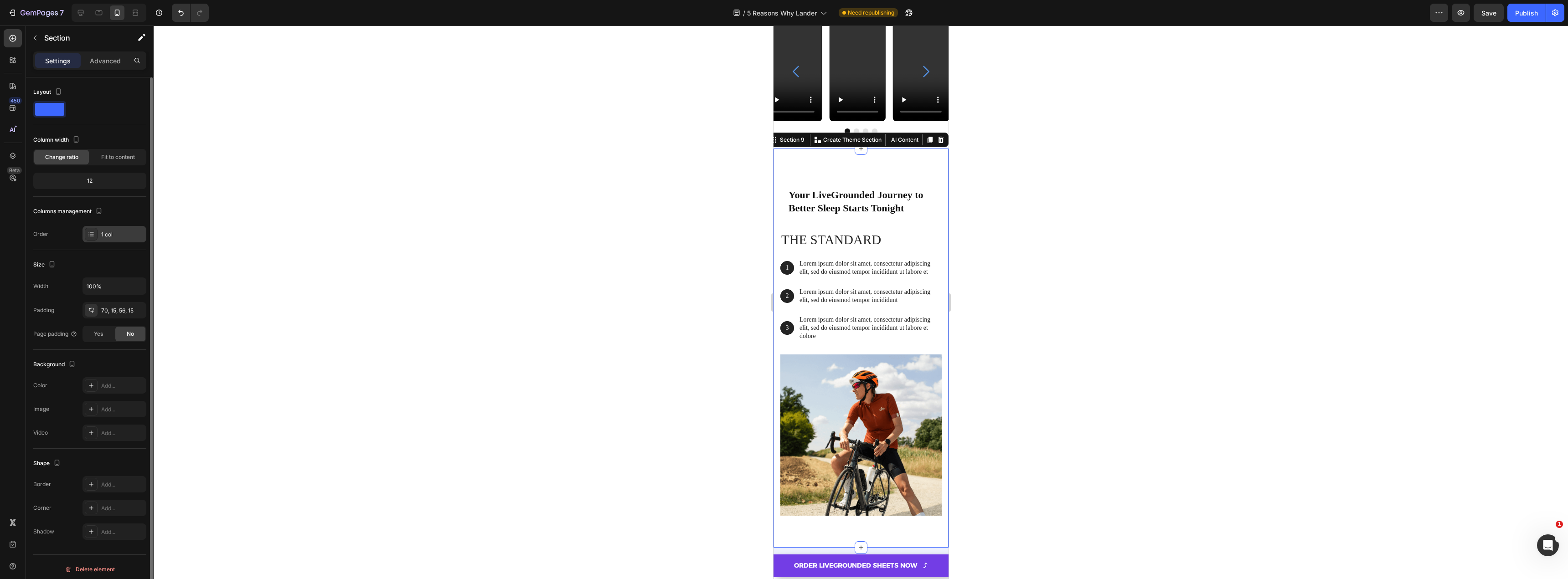
click at [113, 240] on div "1 col" at bounding box center [114, 234] width 64 height 16
click at [122, 218] on div "Columns management Order 1 col" at bounding box center [90, 223] width 113 height 38
click at [876, 347] on div "The standard Heading 1 Text Block Hero Banner Lorem ipsum dolor sit amet, conse…" at bounding box center [860, 293] width 161 height 124
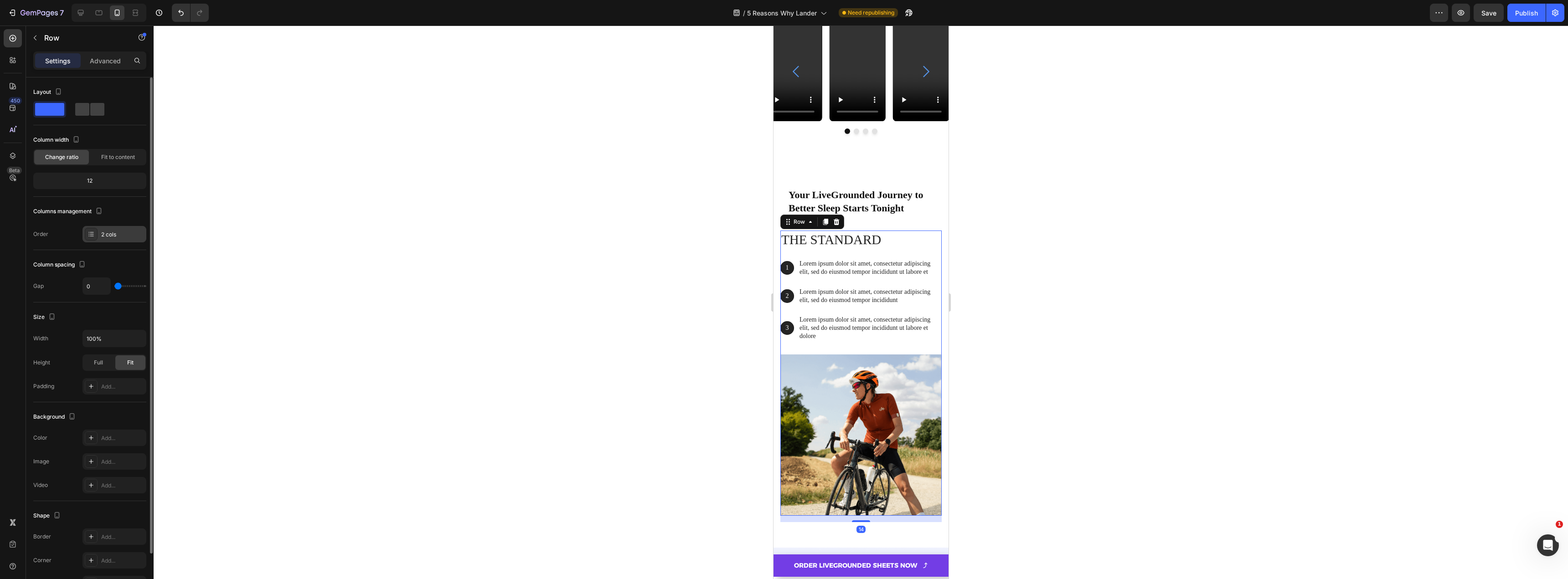
click at [105, 231] on div "2 cols" at bounding box center [122, 234] width 43 height 8
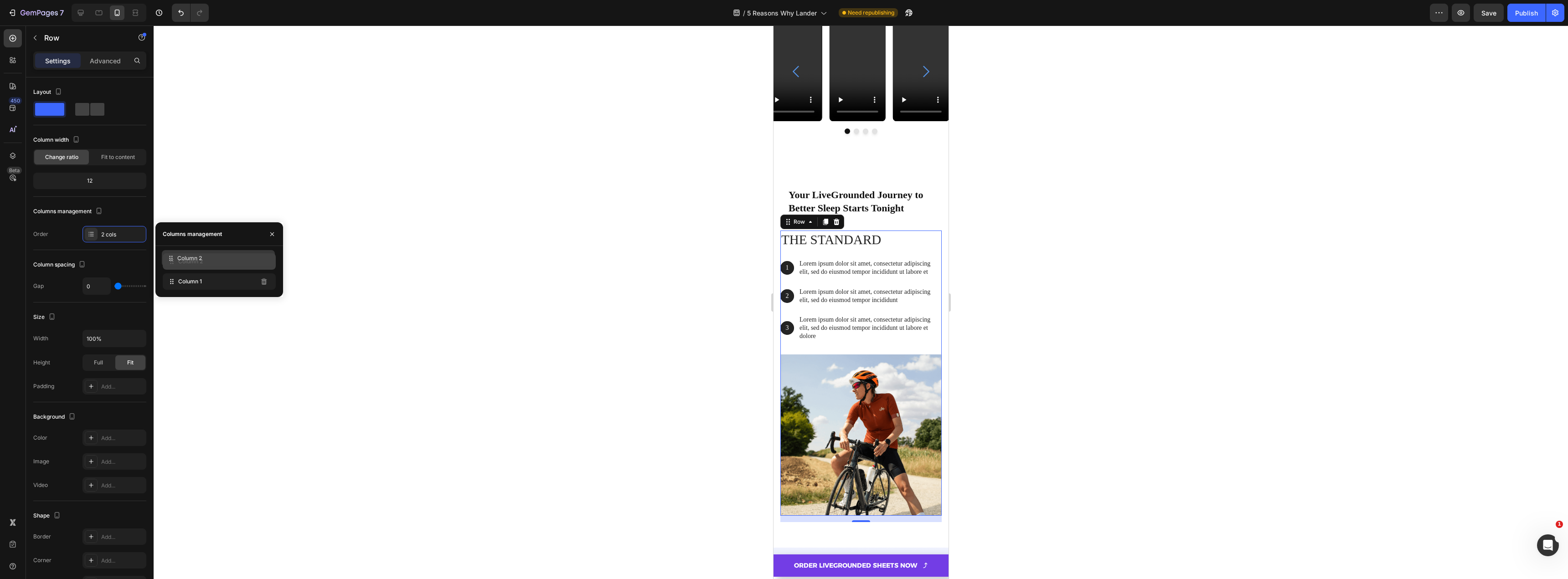
drag, startPoint x: 171, startPoint y: 283, endPoint x: 170, endPoint y: 260, distance: 23.0
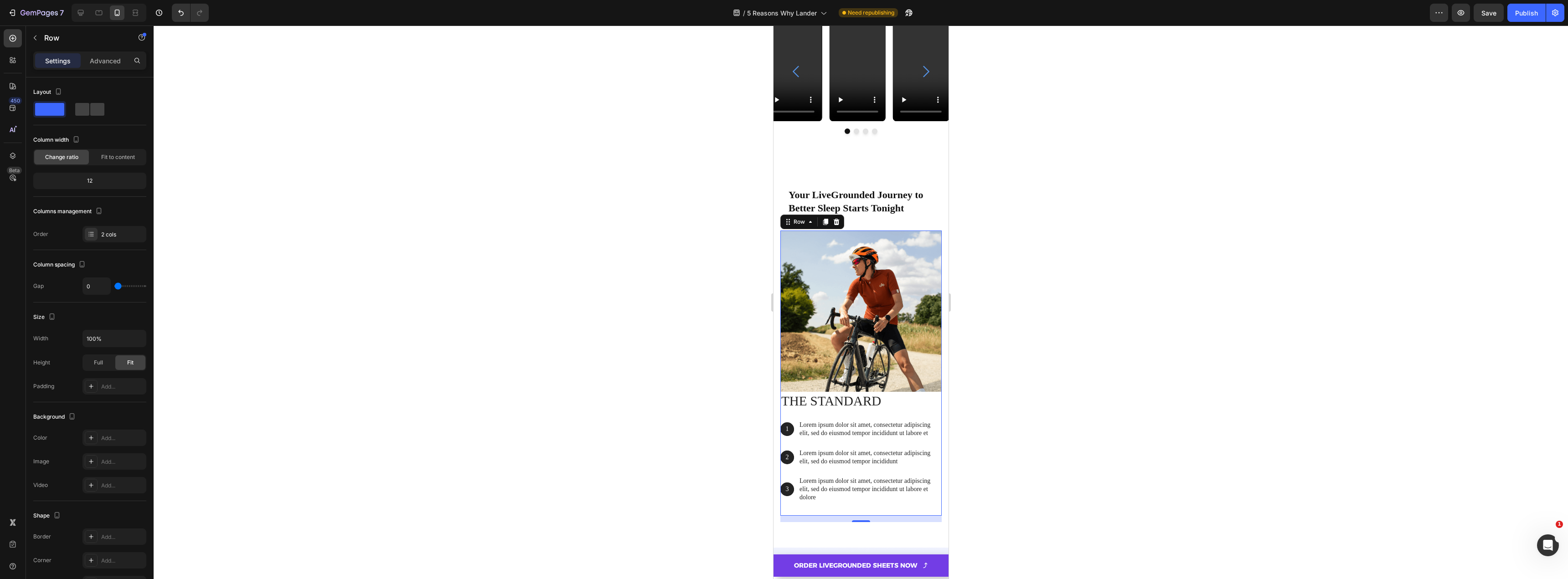
click at [598, 327] on div at bounding box center [861, 302] width 1415 height 553
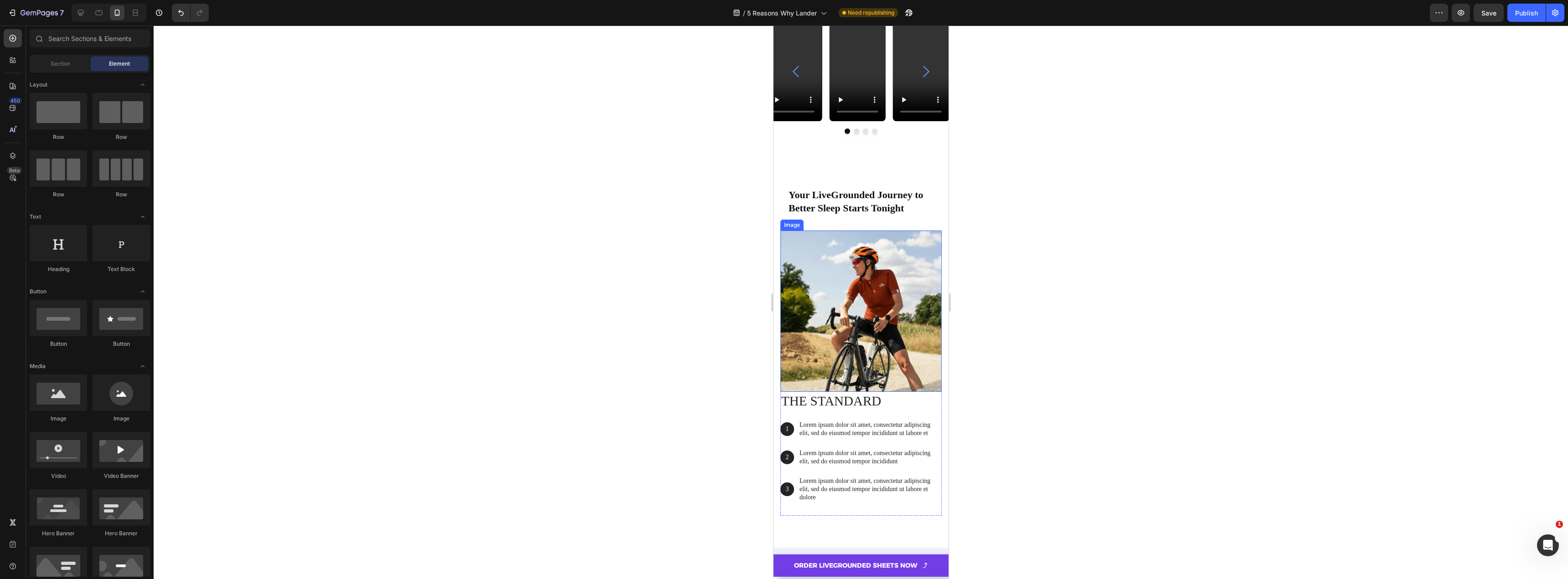
click at [856, 307] on img at bounding box center [860, 311] width 161 height 161
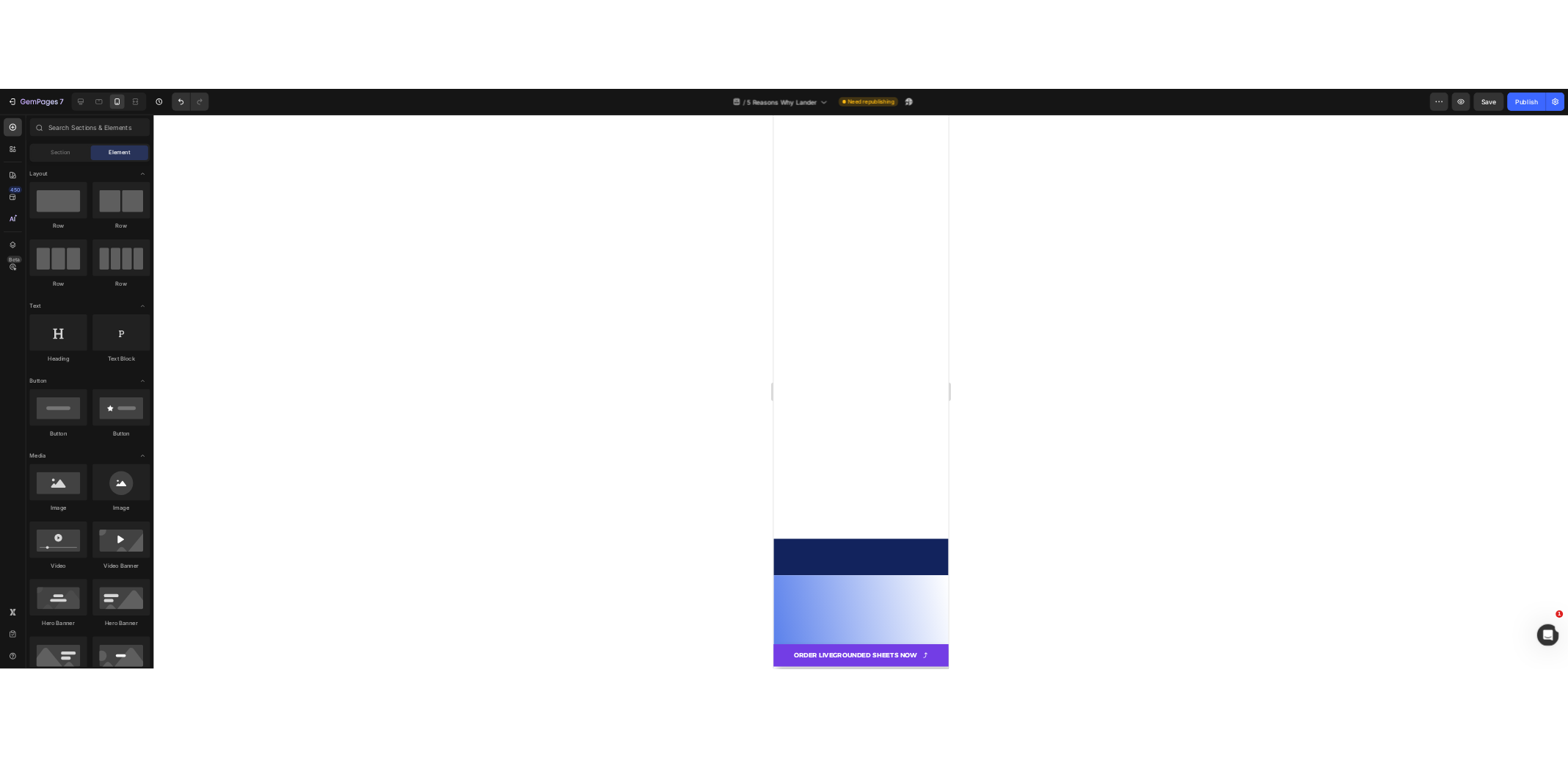
scroll to position [6081, 0]
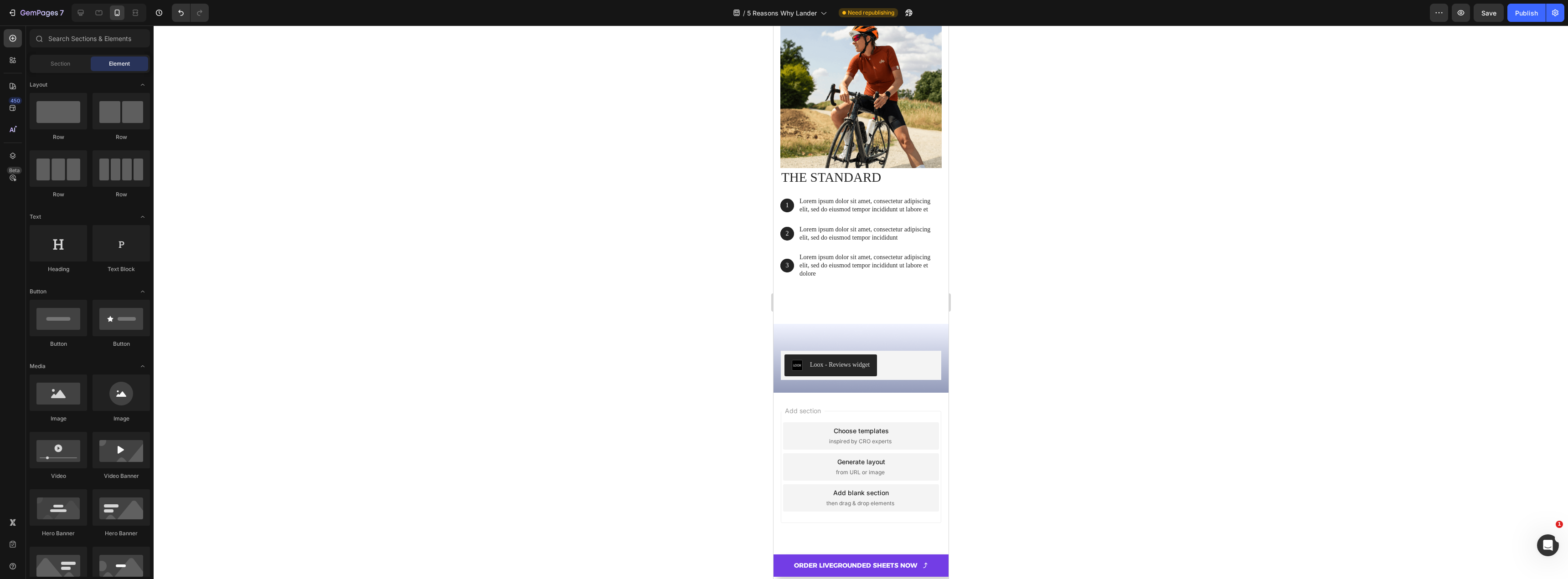
click at [621, 362] on div at bounding box center [861, 302] width 1415 height 553
